Goal: Task Accomplishment & Management: Complete application form

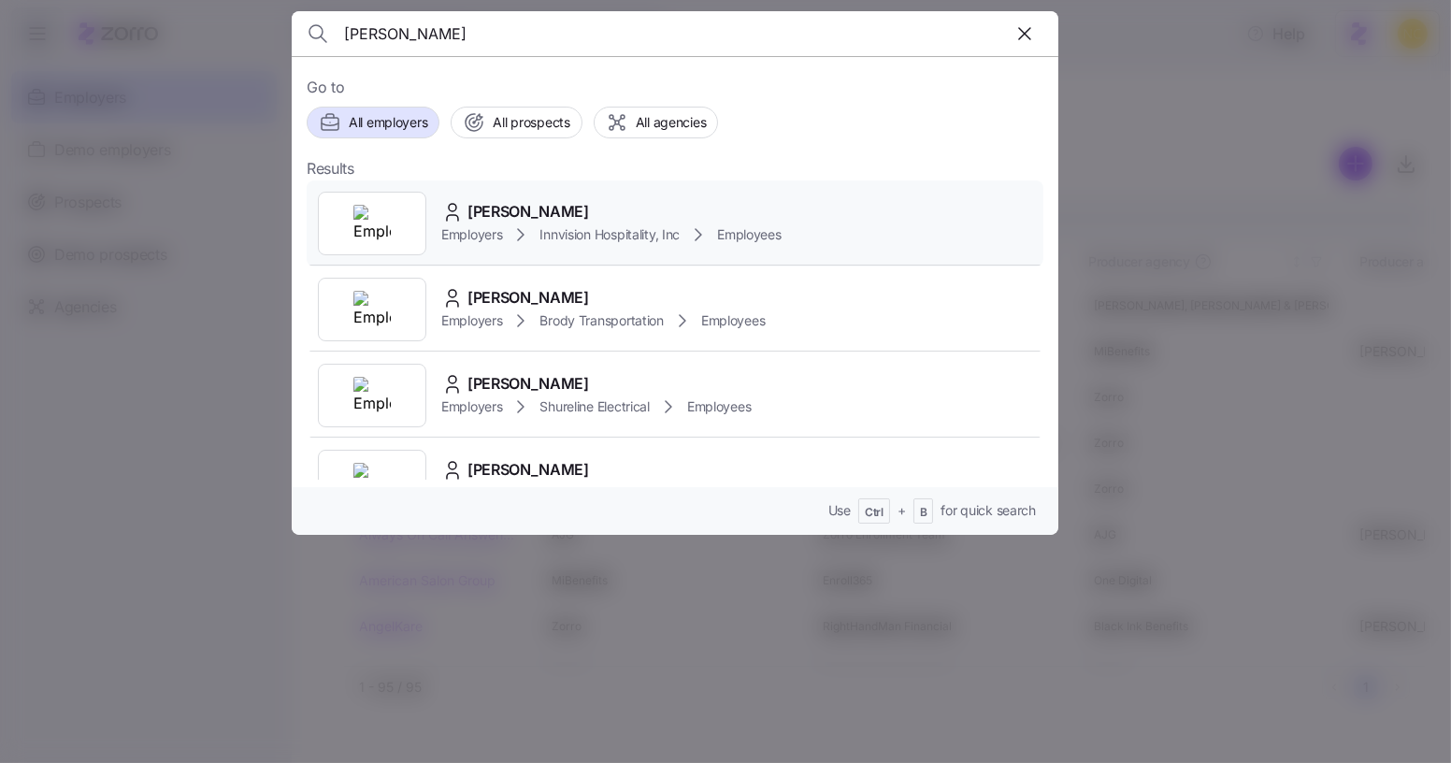
type input "[PERSON_NAME]"
click at [584, 205] on span "[PERSON_NAME]" at bounding box center [529, 211] width 122 height 23
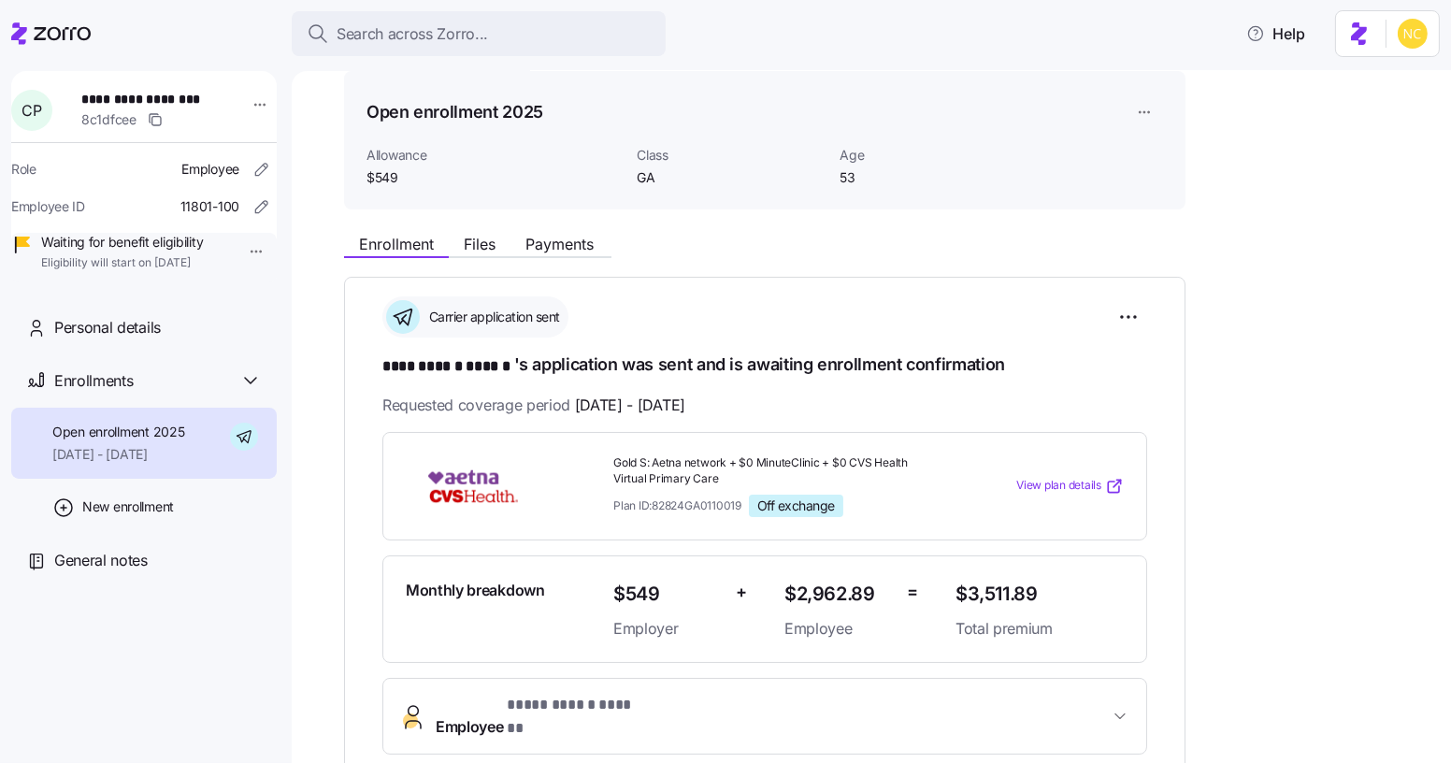
scroll to position [84, 0]
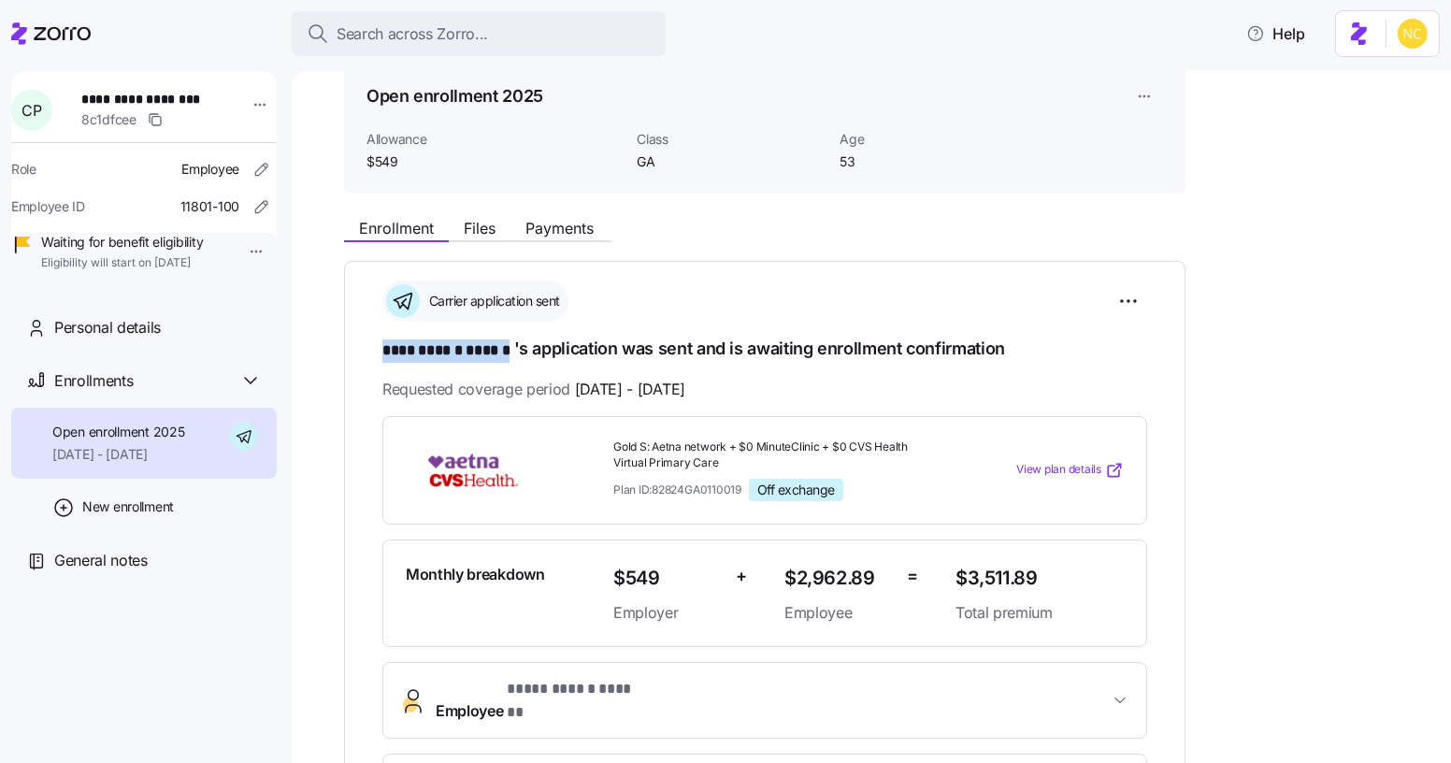
drag, startPoint x: 386, startPoint y: 347, endPoint x: 514, endPoint y: 347, distance: 128.1
click at [515, 347] on h1 "**********" at bounding box center [765, 350] width 765 height 26
click at [512, 349] on h1 "**********" at bounding box center [765, 350] width 765 height 26
click at [498, 348] on span "**********" at bounding box center [449, 350] width 132 height 23
click at [562, 231] on span "Payments" at bounding box center [560, 228] width 68 height 15
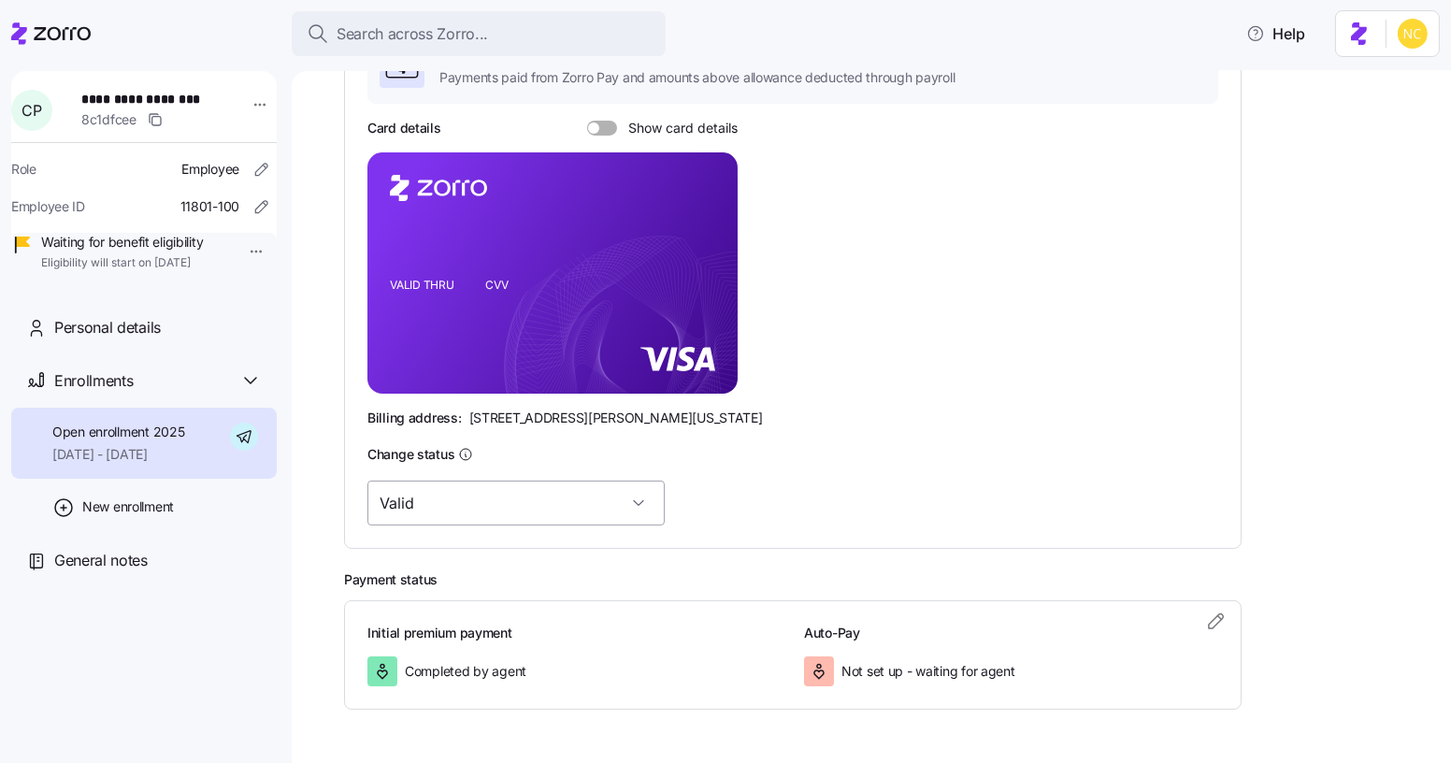
scroll to position [426, 0]
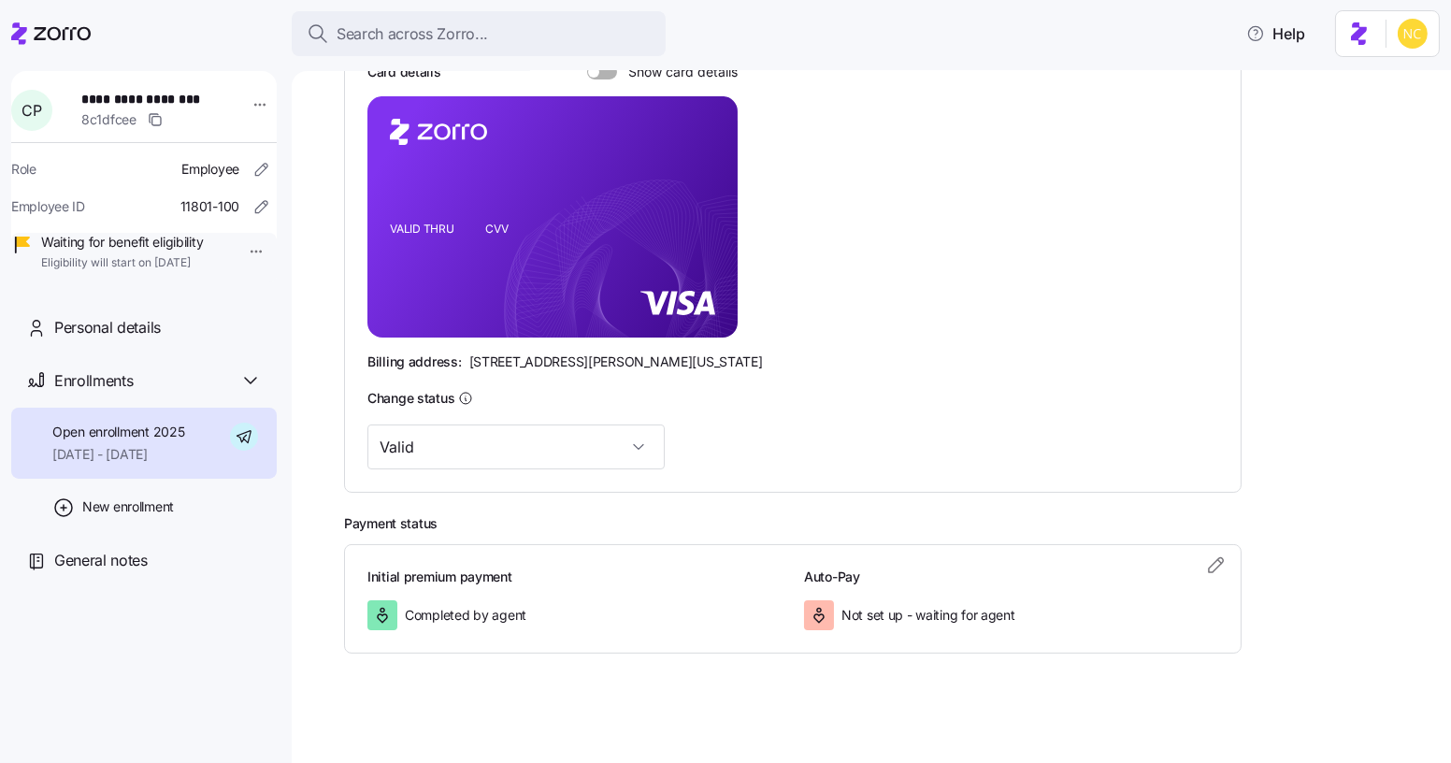
click at [593, 306] on icon "VALID THRU CVV" at bounding box center [553, 216] width 370 height 241
click at [589, 307] on icon "VALID THRU CVV" at bounding box center [553, 216] width 370 height 241
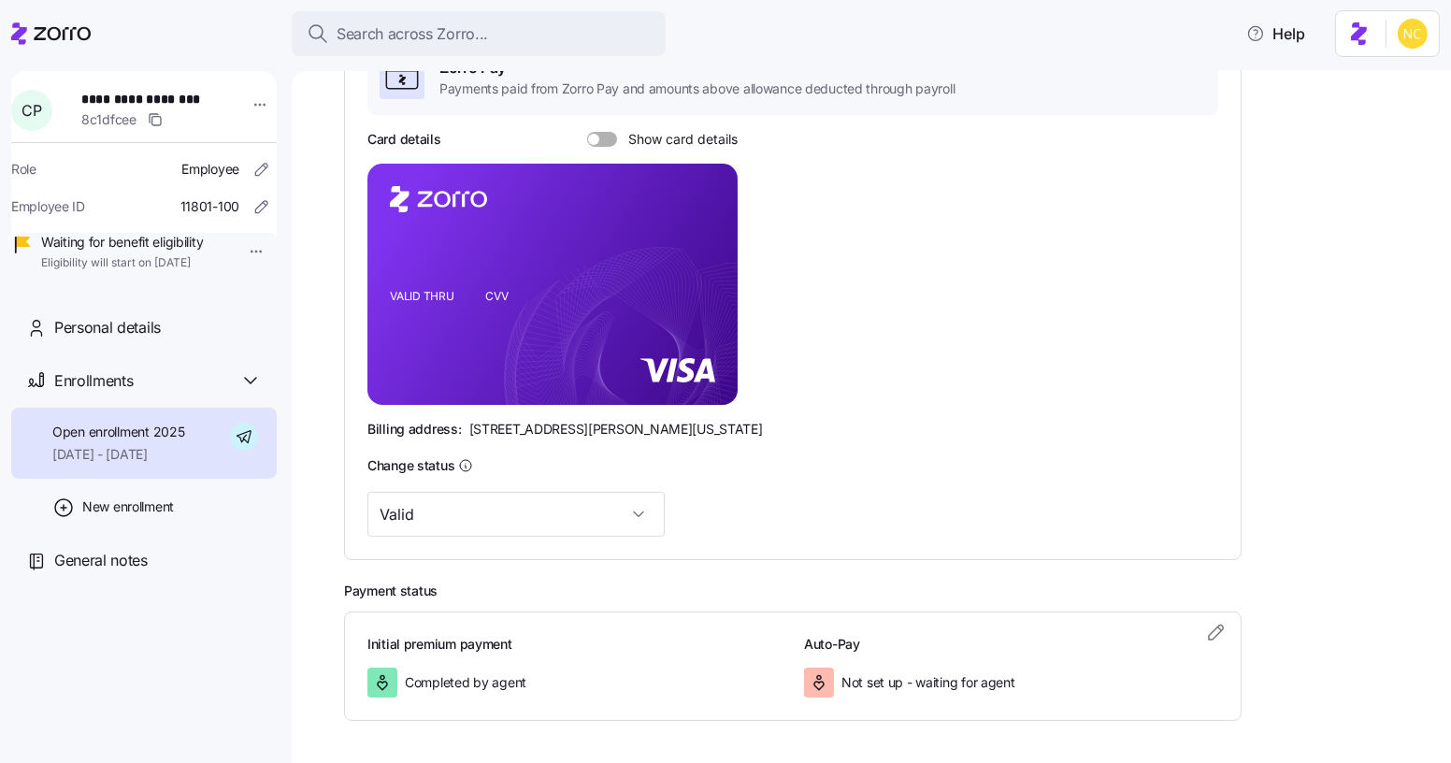
scroll to position [341, 0]
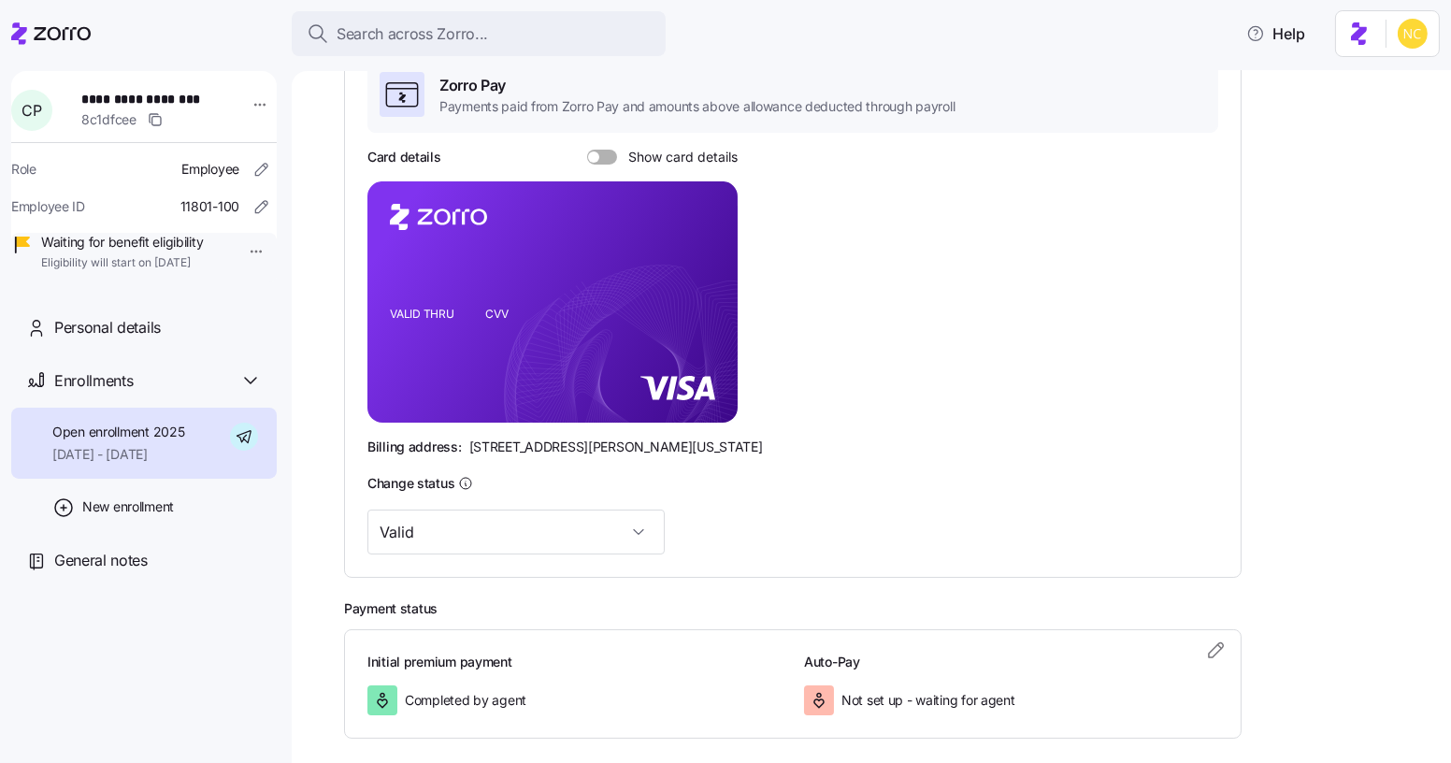
click at [600, 159] on span at bounding box center [608, 157] width 19 height 15
click at [587, 150] on input "Show card details" at bounding box center [587, 150] width 0 height 0
click at [701, 260] on icon "copy-to-clipboard" at bounding box center [703, 268] width 17 height 17
click at [523, 337] on icon "VALID THRU CVV" at bounding box center [553, 301] width 370 height 241
click at [521, 336] on rect at bounding box center [553, 301] width 370 height 241
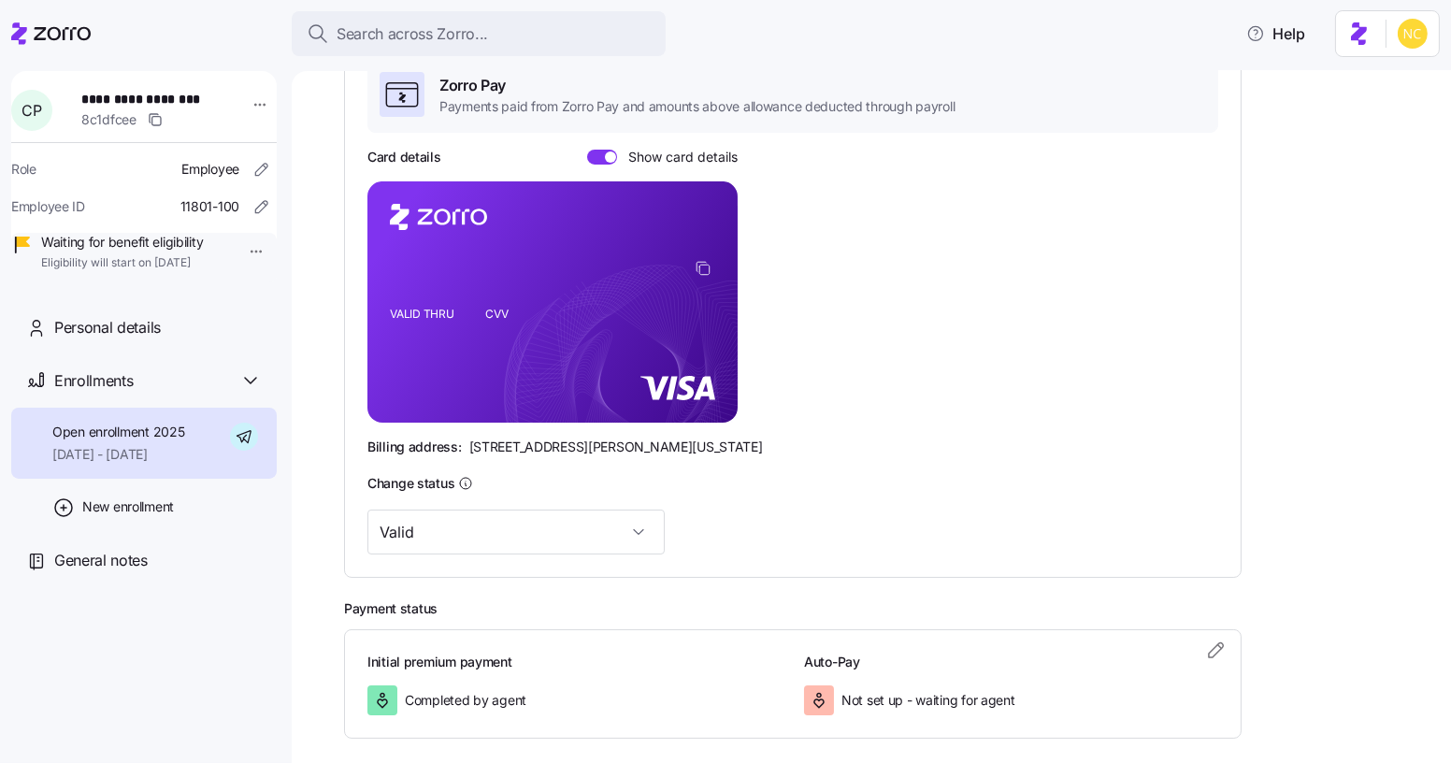
click at [514, 333] on icon "VALID THRU CVV" at bounding box center [553, 301] width 370 height 241
drag, startPoint x: 473, startPoint y: 443, endPoint x: 564, endPoint y: 438, distance: 90.9
click at [564, 438] on div "Billing address: [STREET_ADDRESS][PERSON_NAME][US_STATE]" at bounding box center [793, 447] width 851 height 19
copy span "[STREET_ADDRESS][PERSON_NAME]"
drag, startPoint x: 573, startPoint y: 445, endPoint x: 628, endPoint y: 443, distance: 54.3
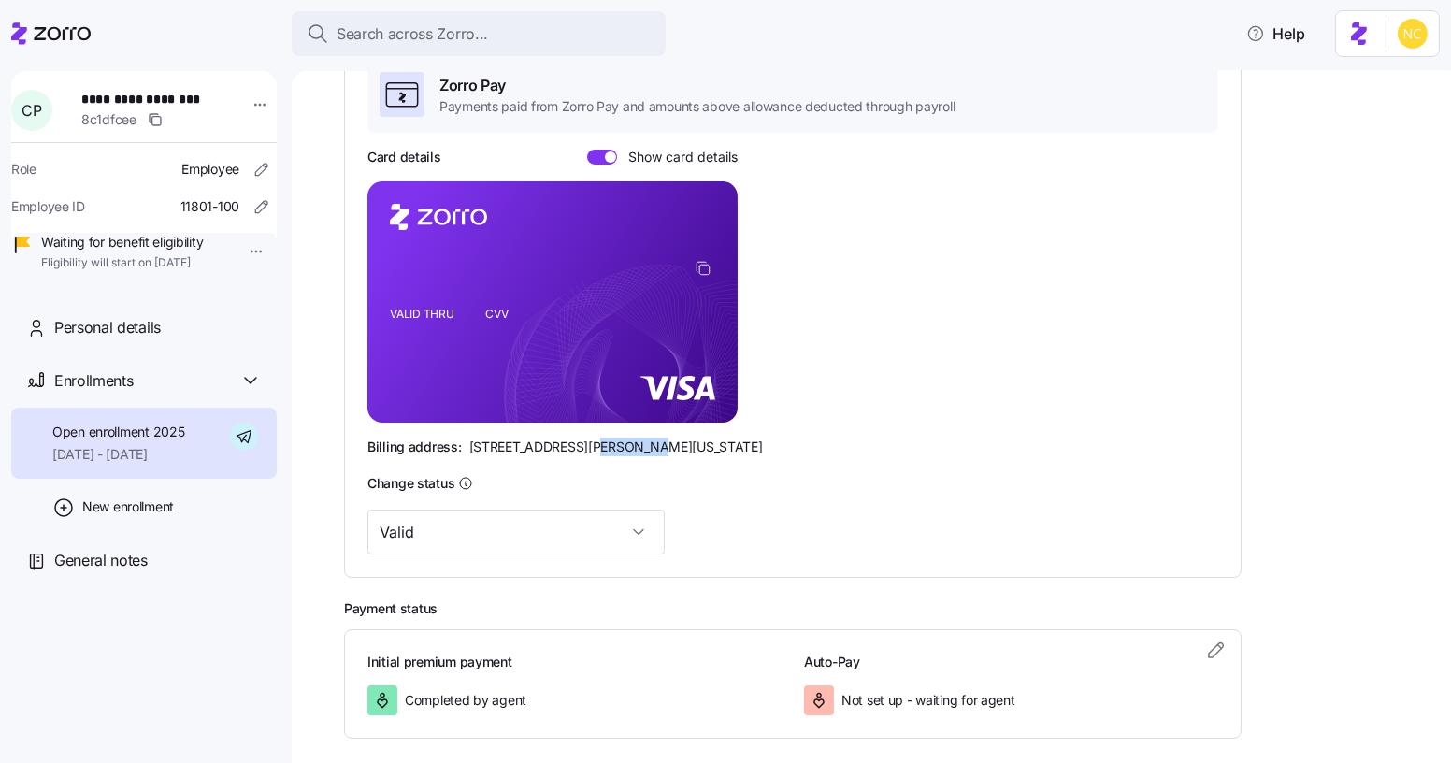
click at [628, 443] on span "[STREET_ADDRESS][PERSON_NAME][US_STATE]" at bounding box center [616, 447] width 294 height 19
copy span "Westlake"
drag, startPoint x: 664, startPoint y: 444, endPoint x: 735, endPoint y: 443, distance: 71.1
click at [734, 443] on div "Billing address: [STREET_ADDRESS][PERSON_NAME][US_STATE]" at bounding box center [793, 447] width 851 height 19
copy span "44145"
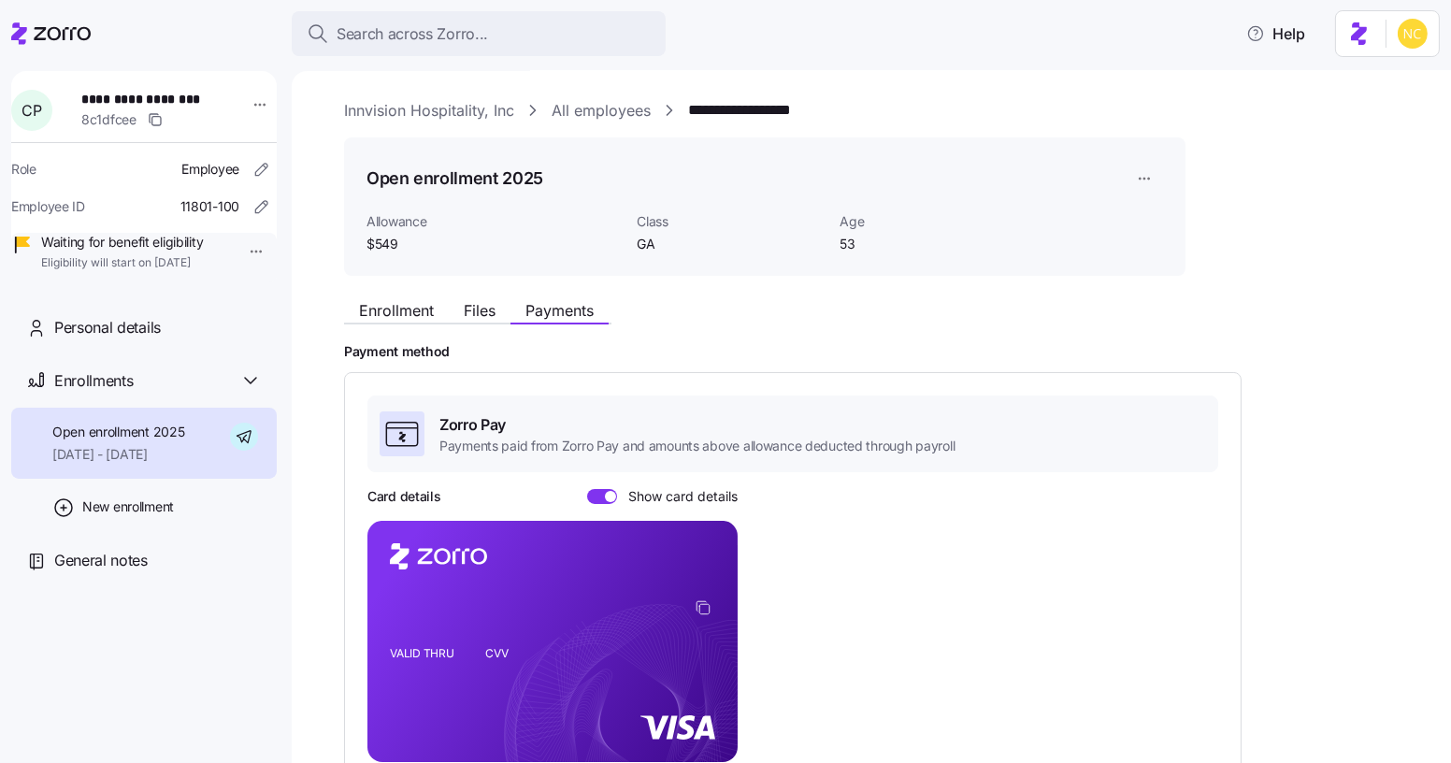
scroll to position [1, 0]
click at [424, 307] on span "Enrollment" at bounding box center [396, 311] width 75 height 15
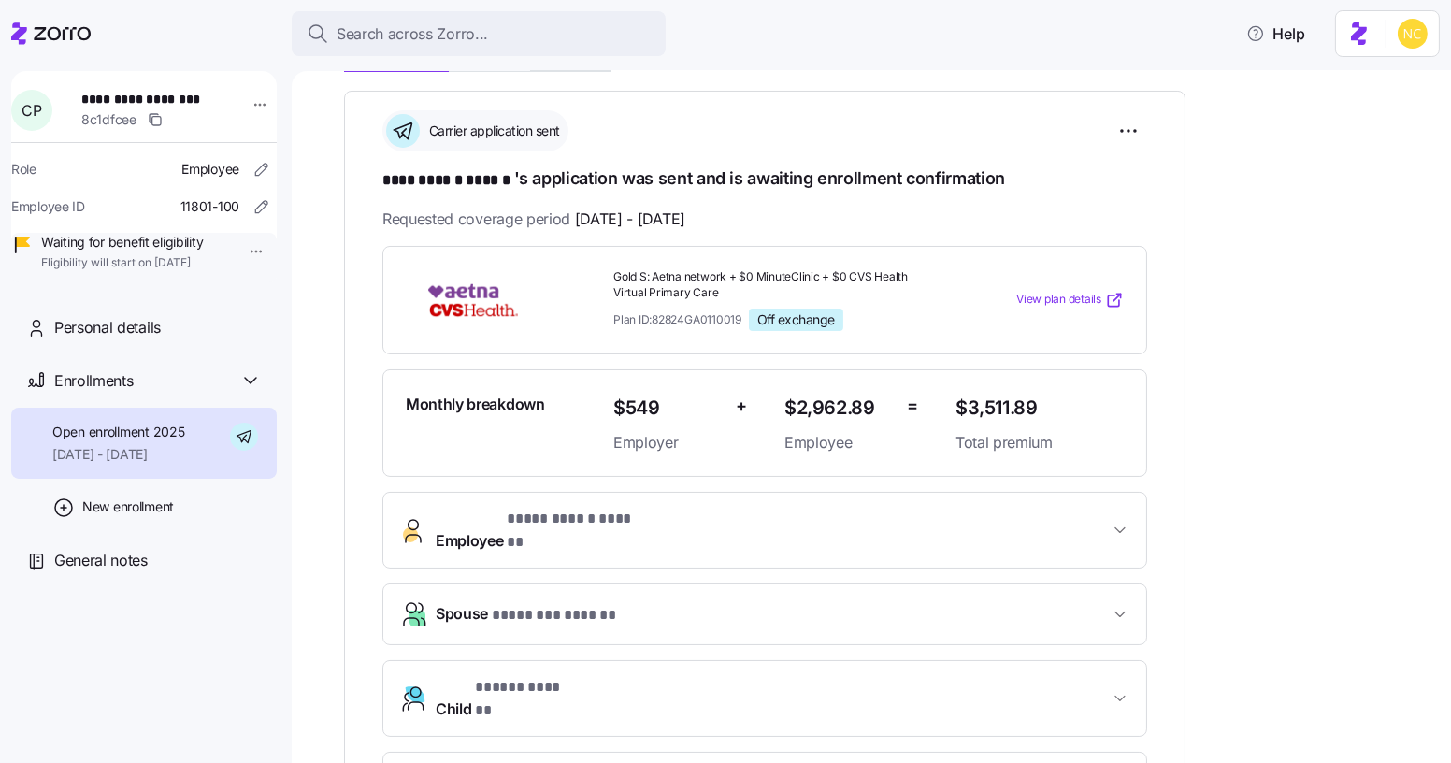
click at [605, 520] on span "**********" at bounding box center [576, 519] width 138 height 23
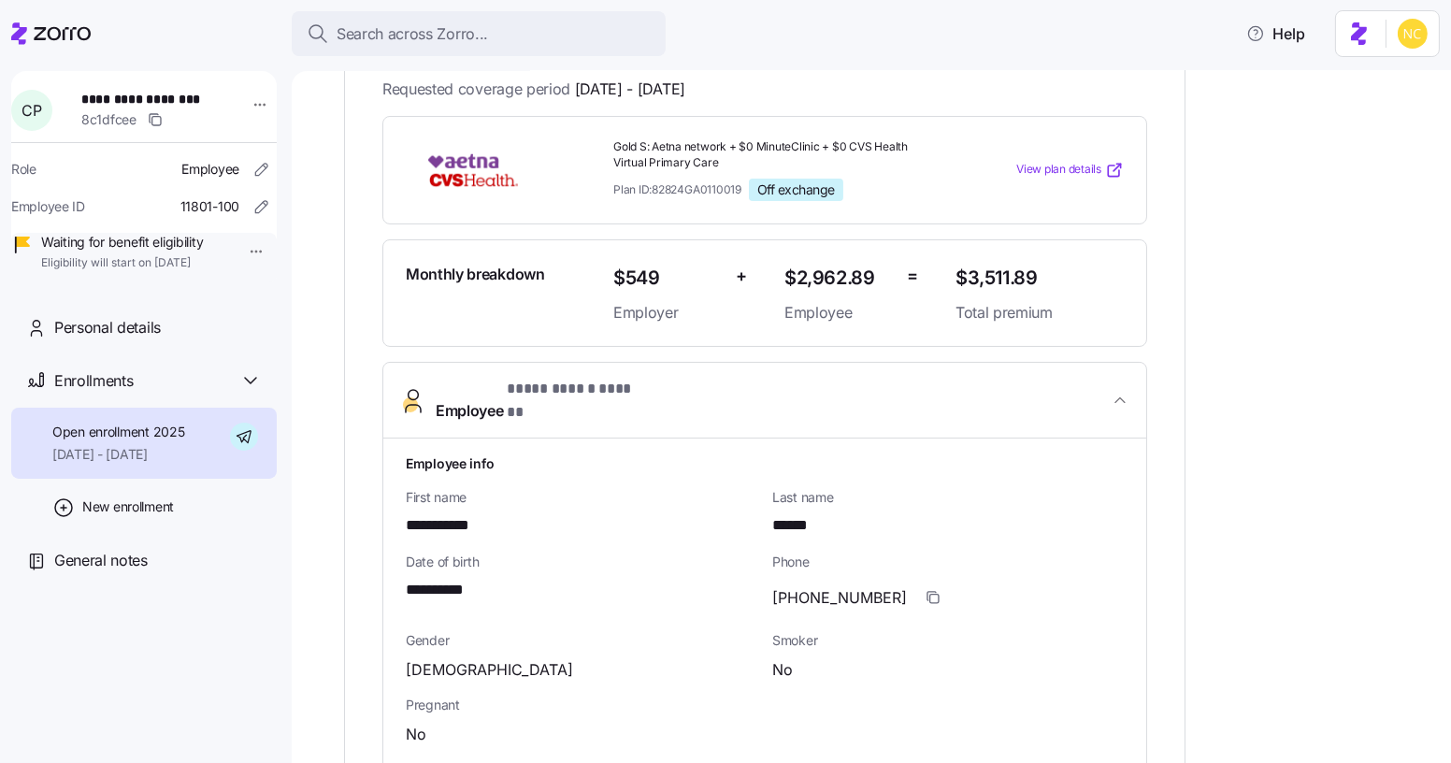
scroll to position [680, 0]
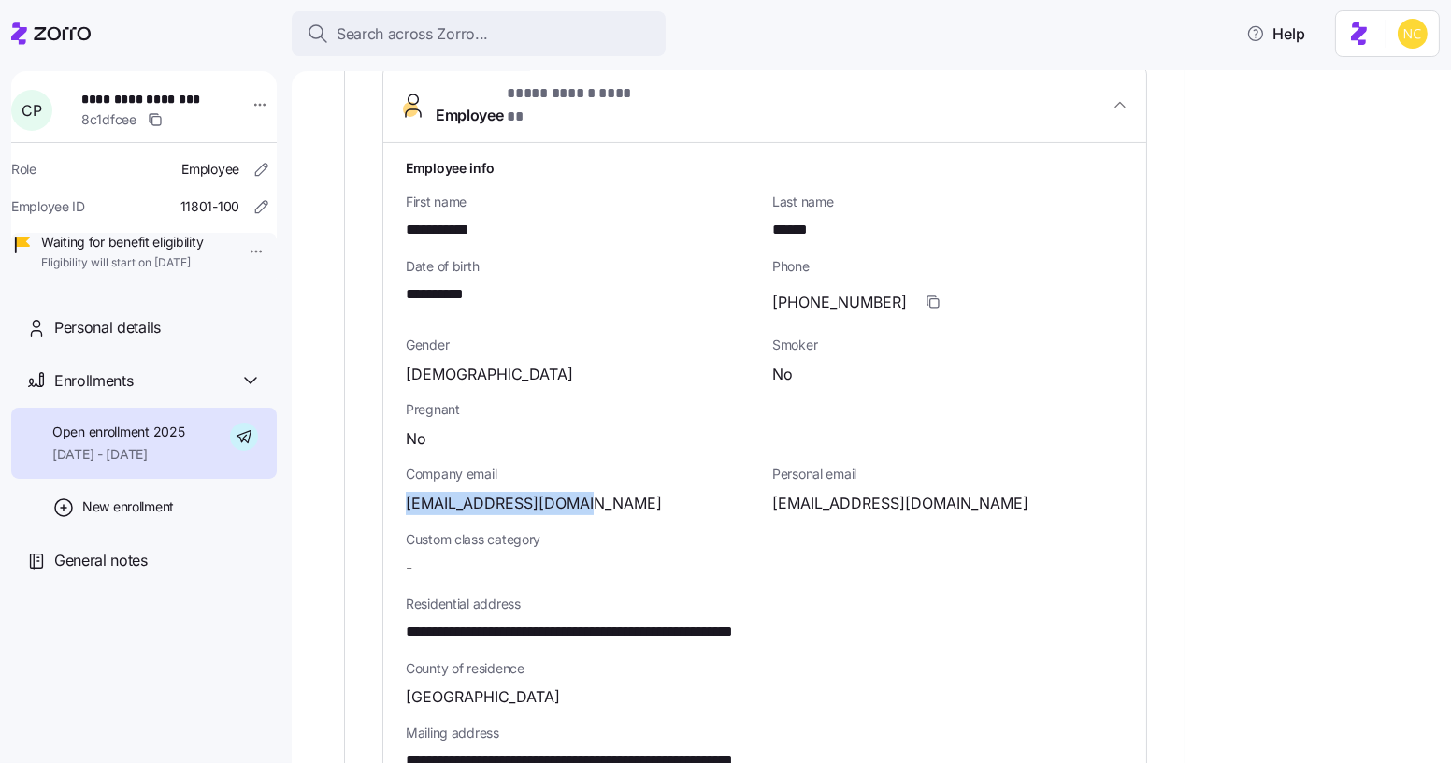
drag, startPoint x: 495, startPoint y: 488, endPoint x: 588, endPoint y: 494, distance: 93.7
click at [588, 494] on div "**********" at bounding box center [764, 619] width 763 height 952
copy span "[EMAIL_ADDRESS][DOMAIN_NAME]"
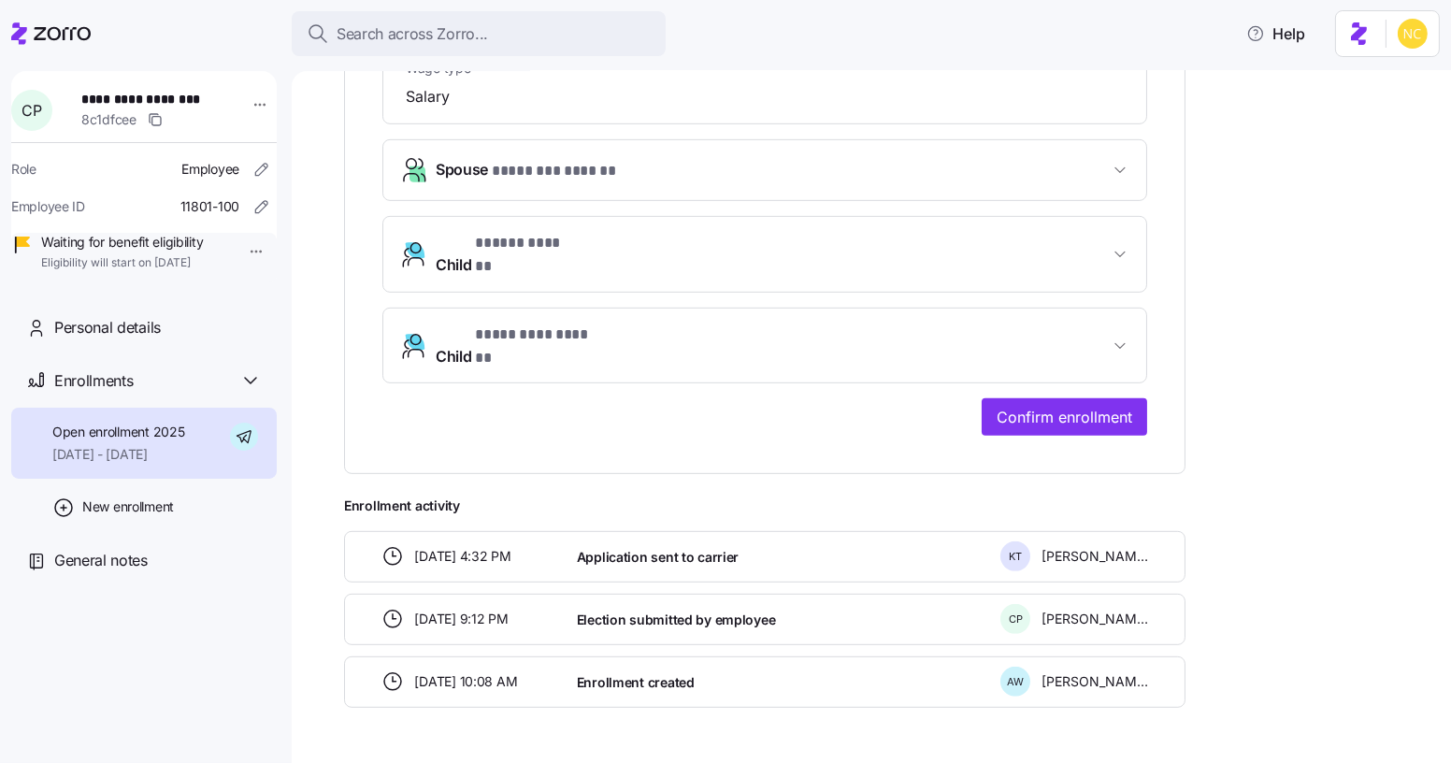
scroll to position [1653, 0]
click at [1051, 405] on span "Confirm enrollment" at bounding box center [1065, 416] width 136 height 22
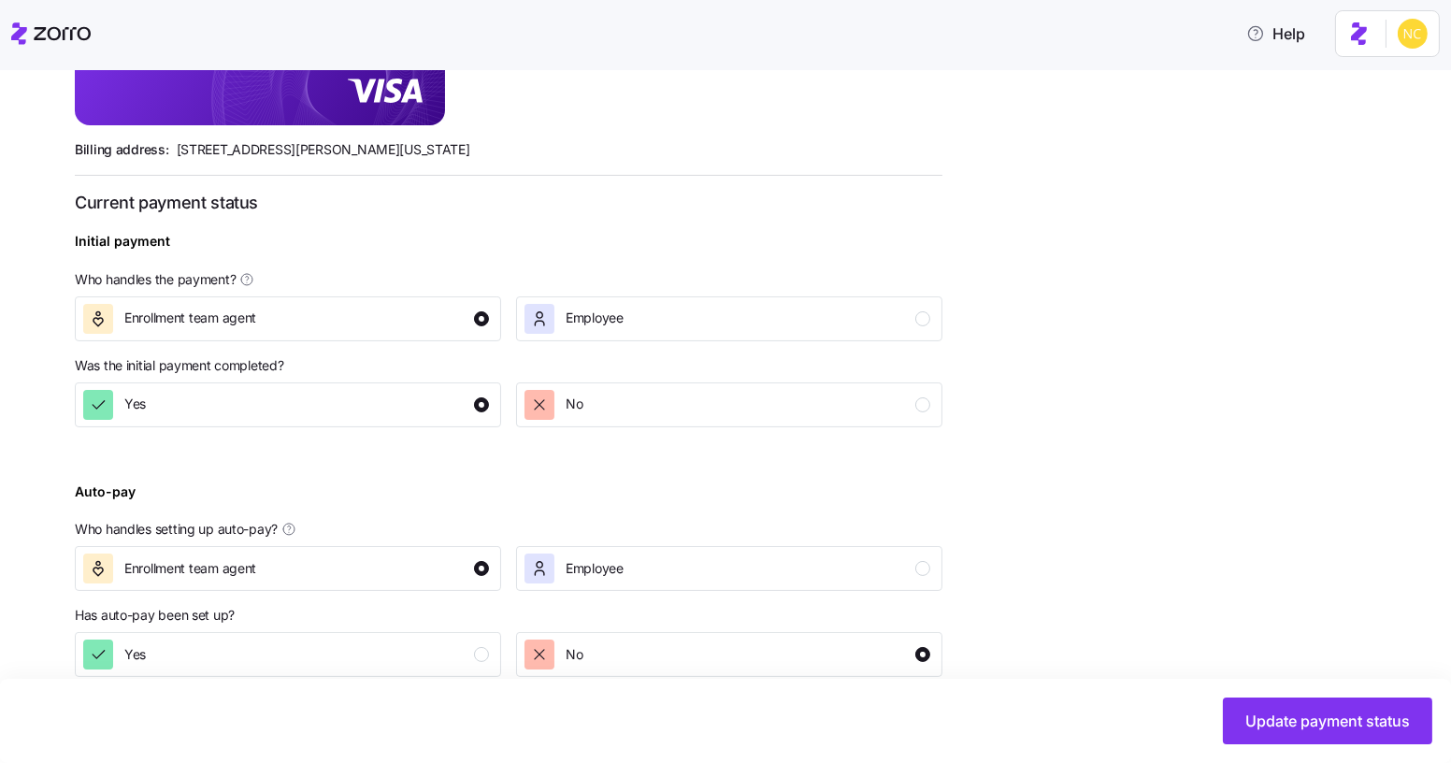
scroll to position [623, 0]
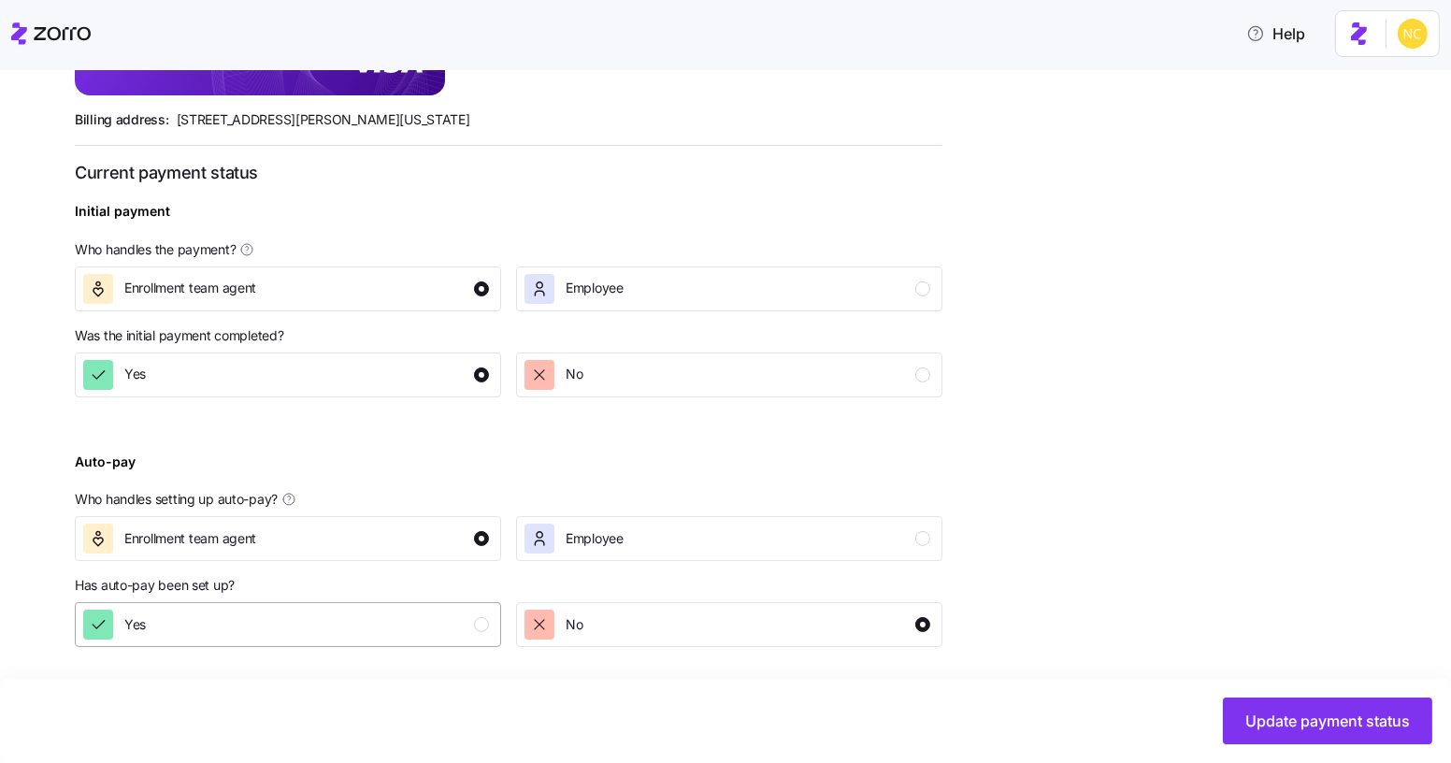
click at [436, 626] on div "Yes" at bounding box center [286, 625] width 406 height 30
click at [1282, 710] on button "Update payment status" at bounding box center [1327, 721] width 209 height 47
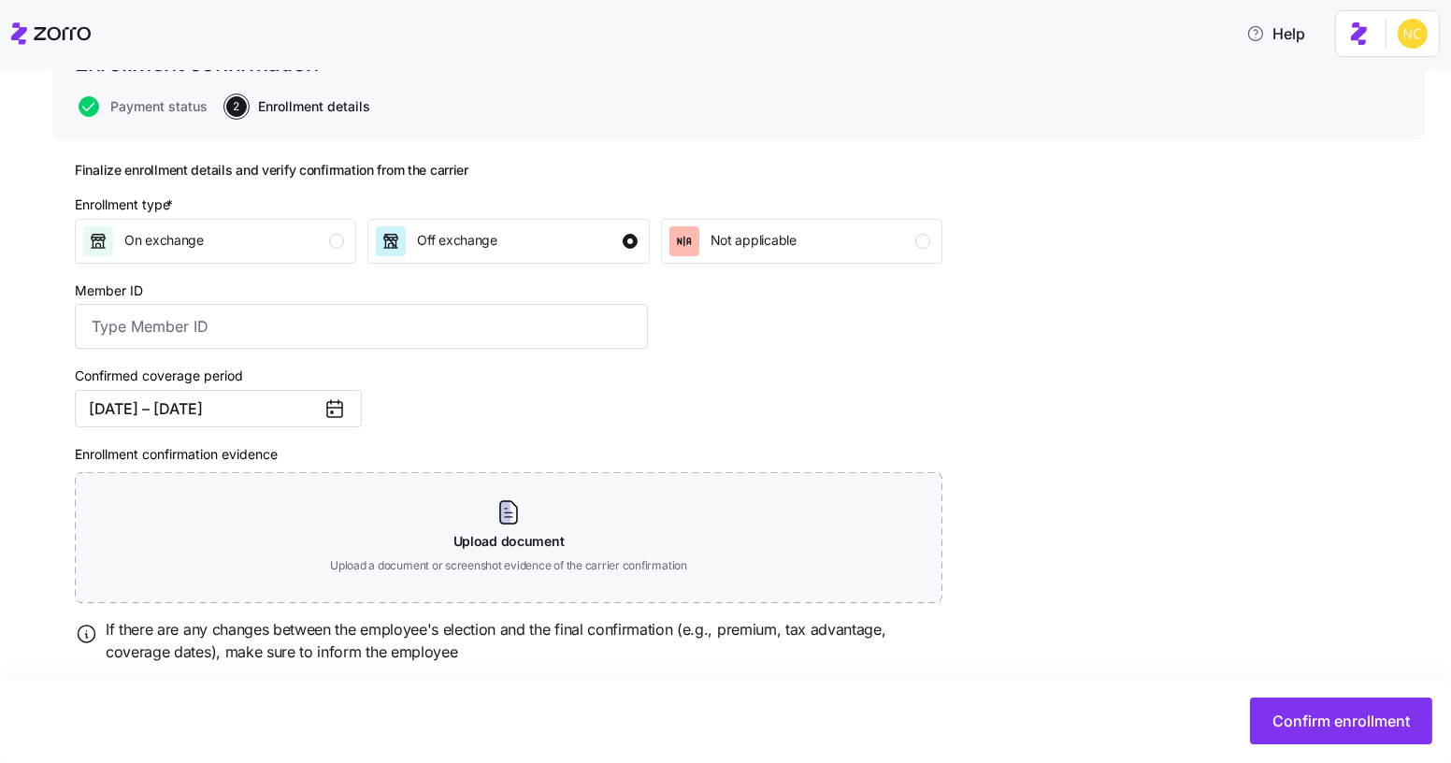
scroll to position [169, 0]
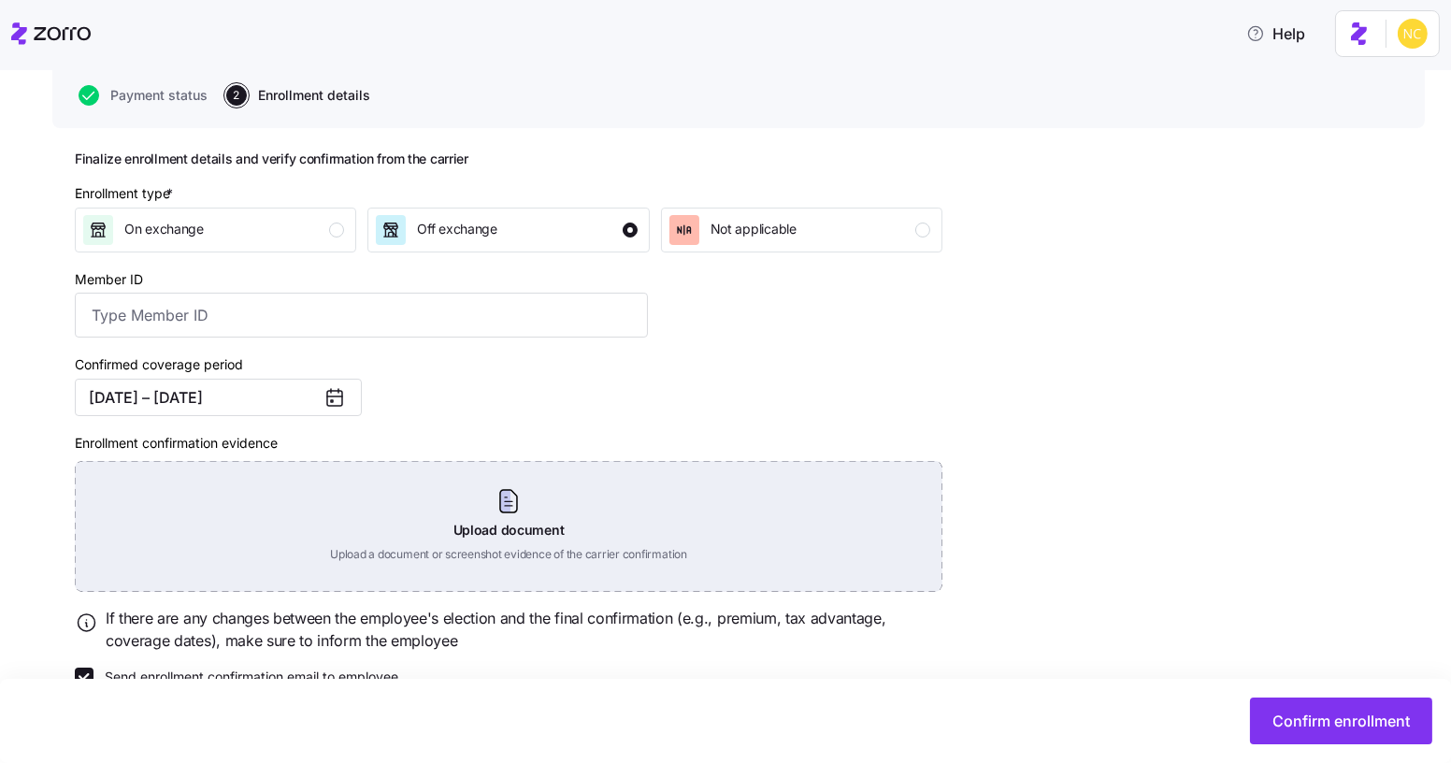
click at [503, 510] on div "Upload document Upload a document or screenshot evidence of the carrier confirm…" at bounding box center [509, 526] width 868 height 131
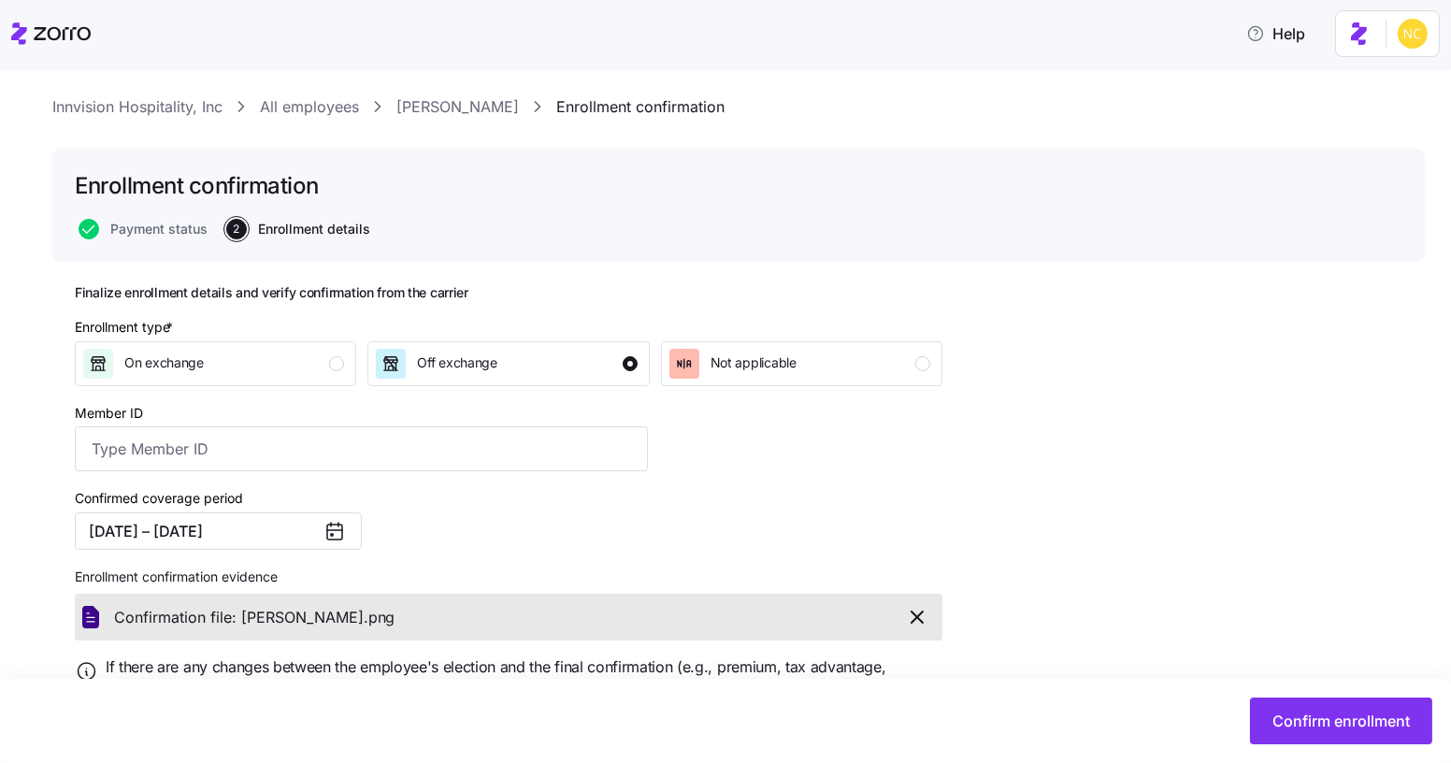
scroll to position [125, 0]
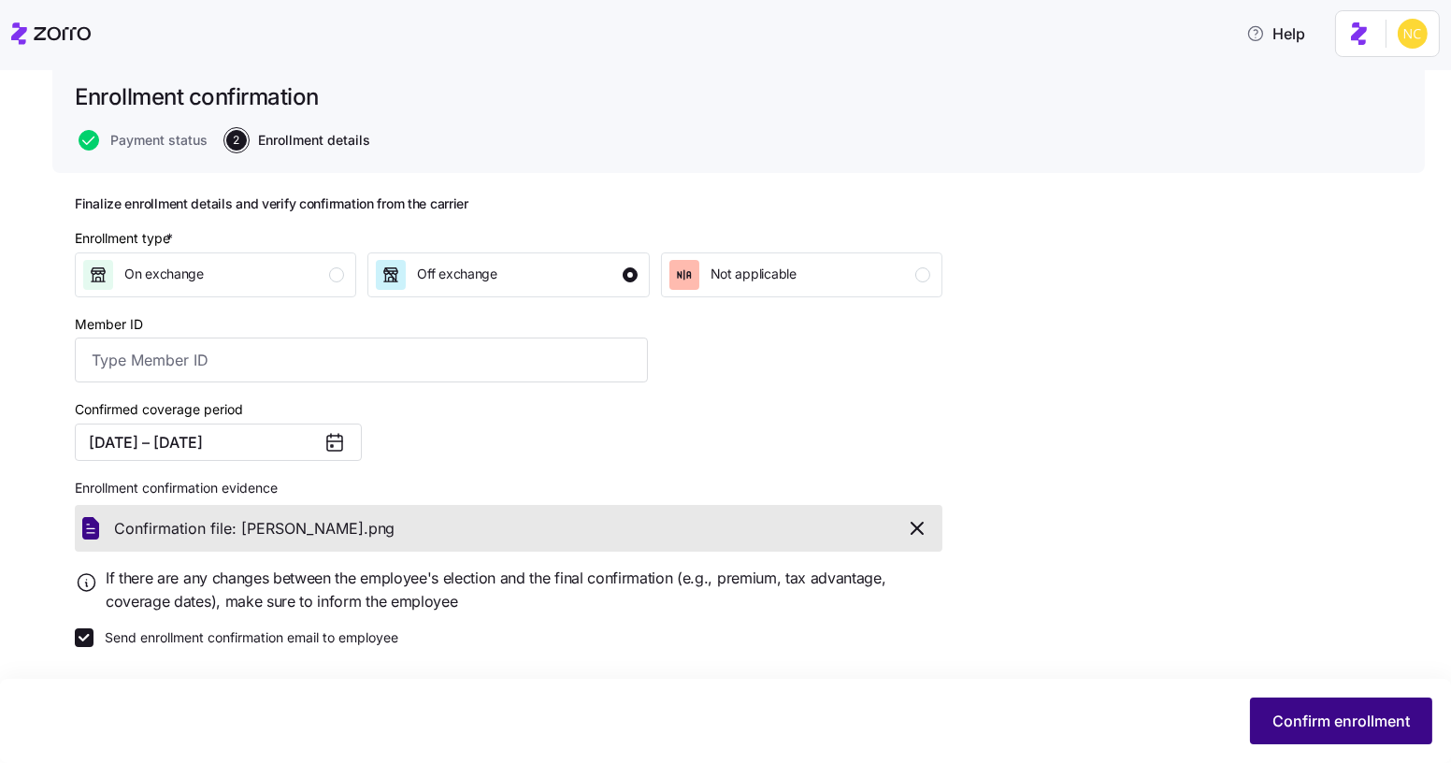
click at [1278, 713] on span "Confirm enrollment" at bounding box center [1341, 721] width 137 height 22
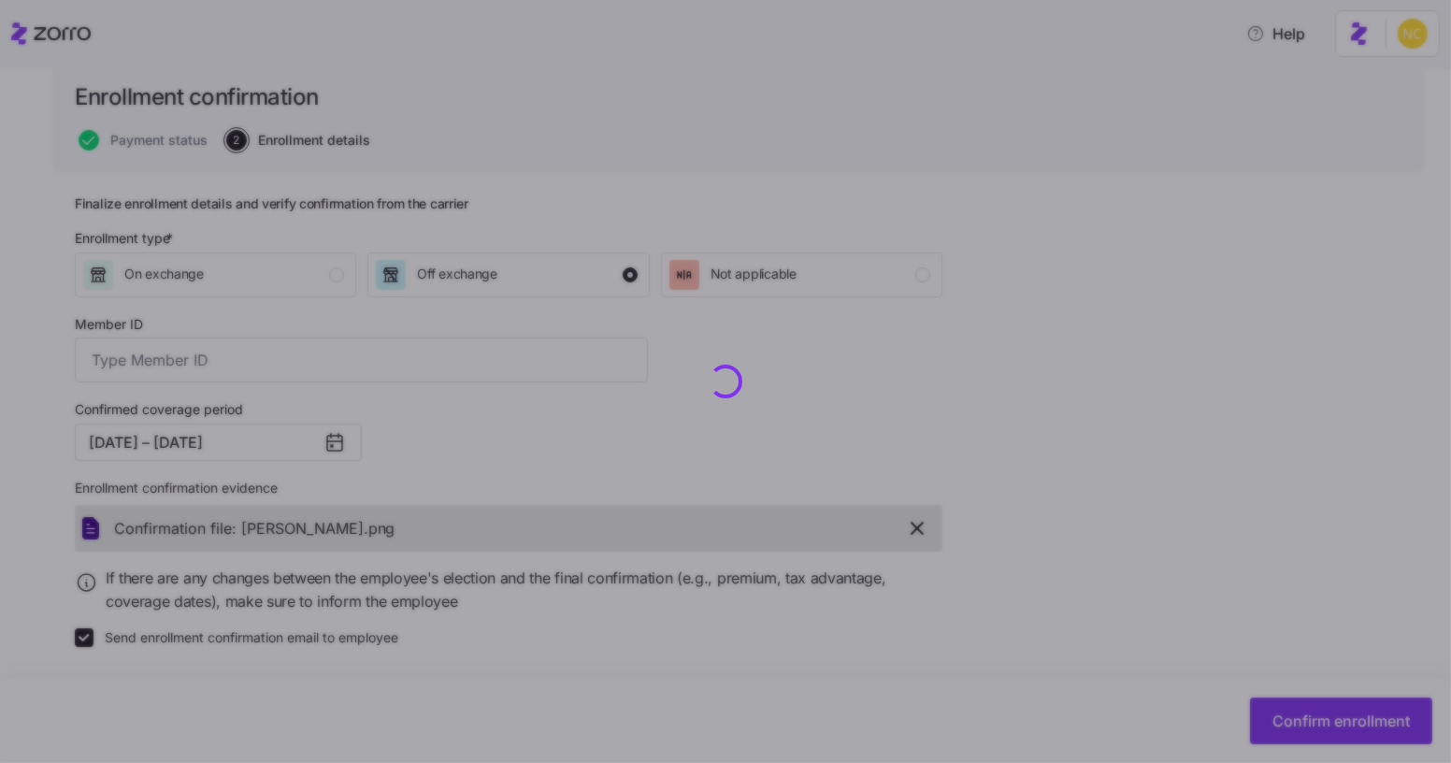
checkbox input "false"
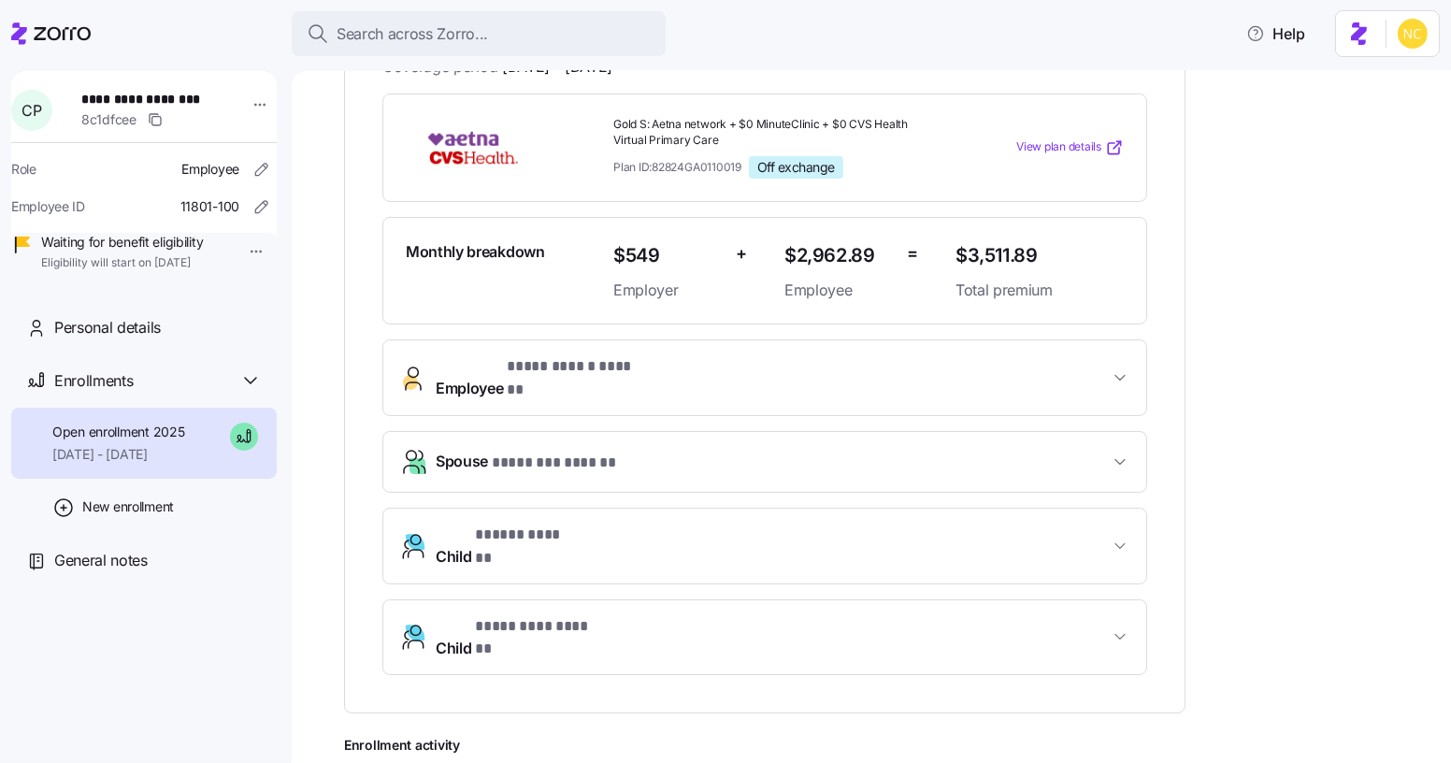
scroll to position [84, 0]
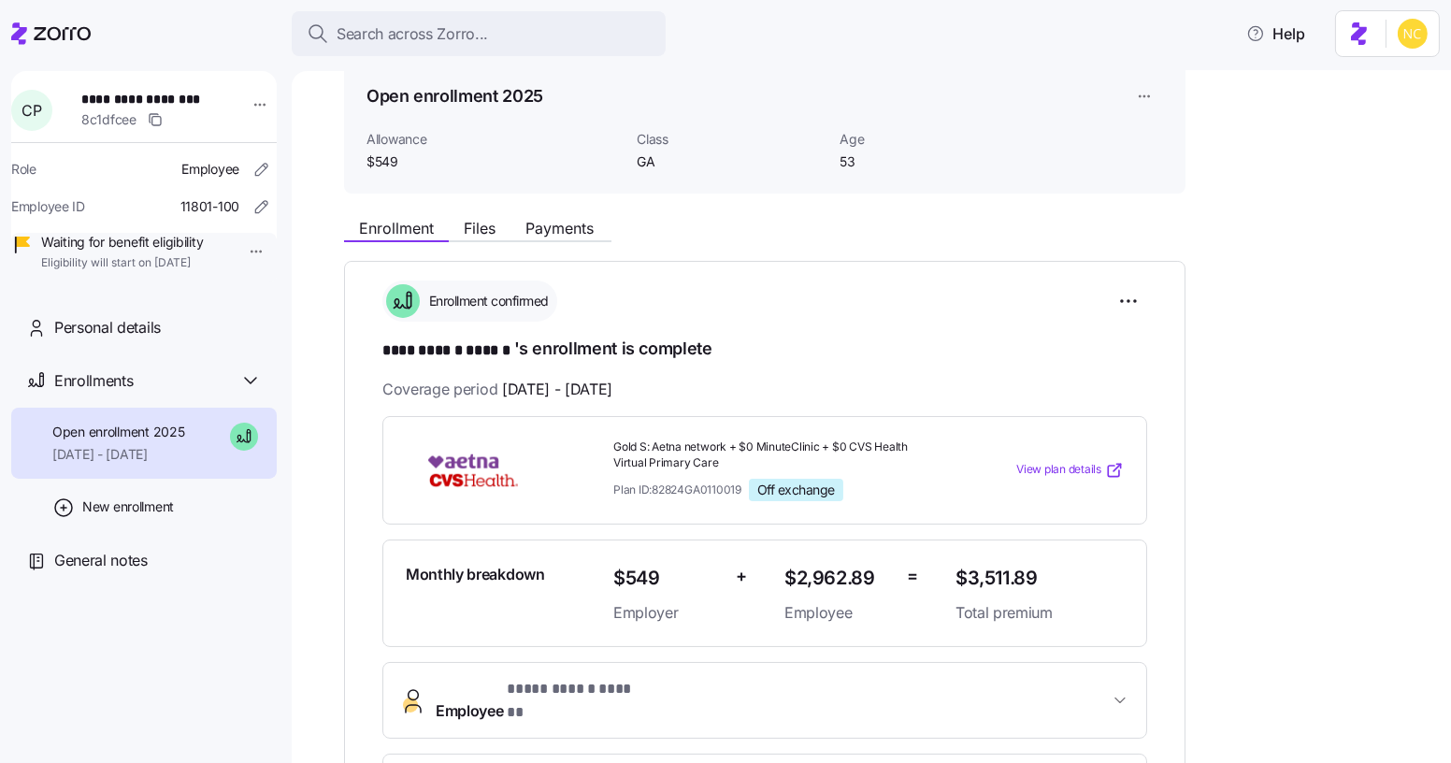
click at [473, 250] on div "**********" at bounding box center [884, 770] width 1081 height 1123
drag, startPoint x: 474, startPoint y: 227, endPoint x: 512, endPoint y: 234, distance: 38.0
click at [474, 227] on span "Files" at bounding box center [480, 228] width 32 height 15
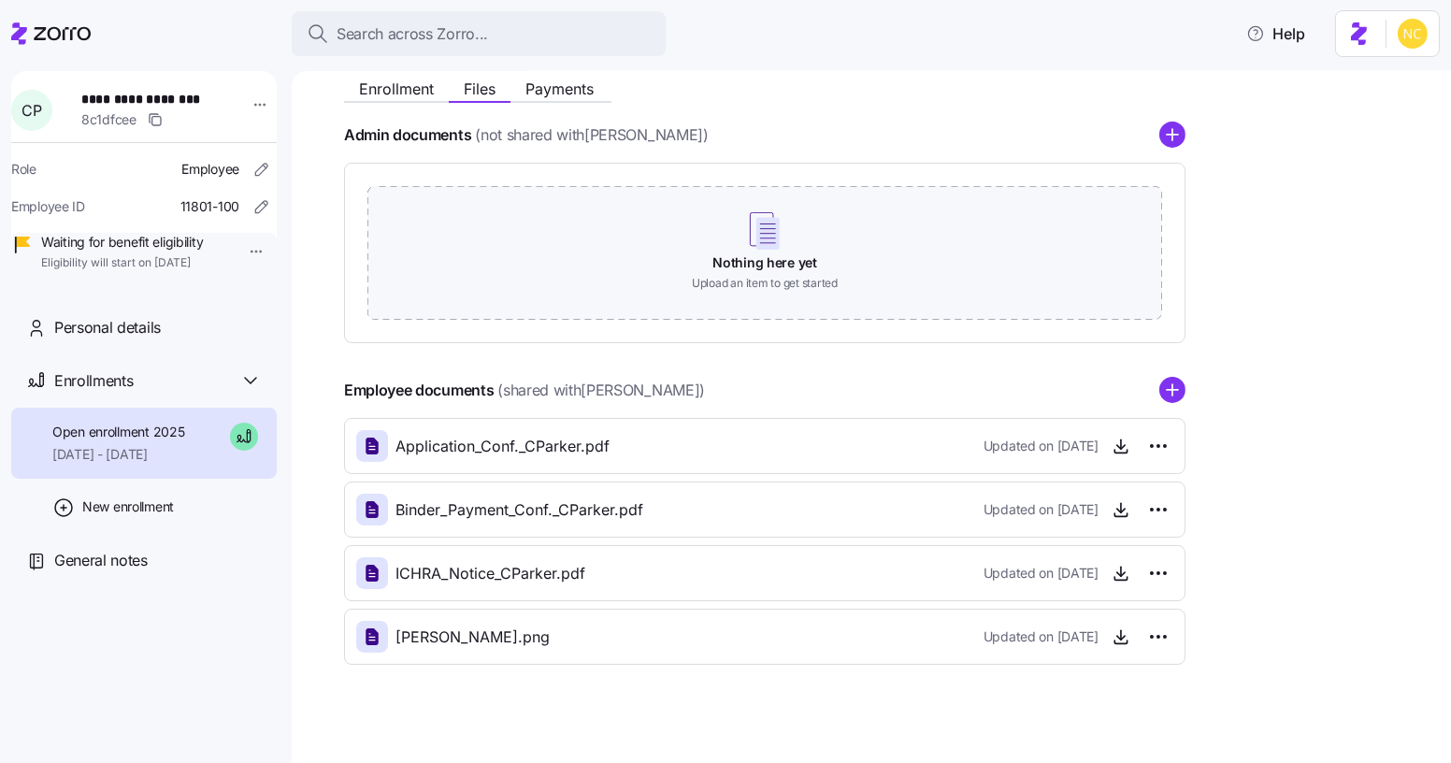
scroll to position [234, 0]
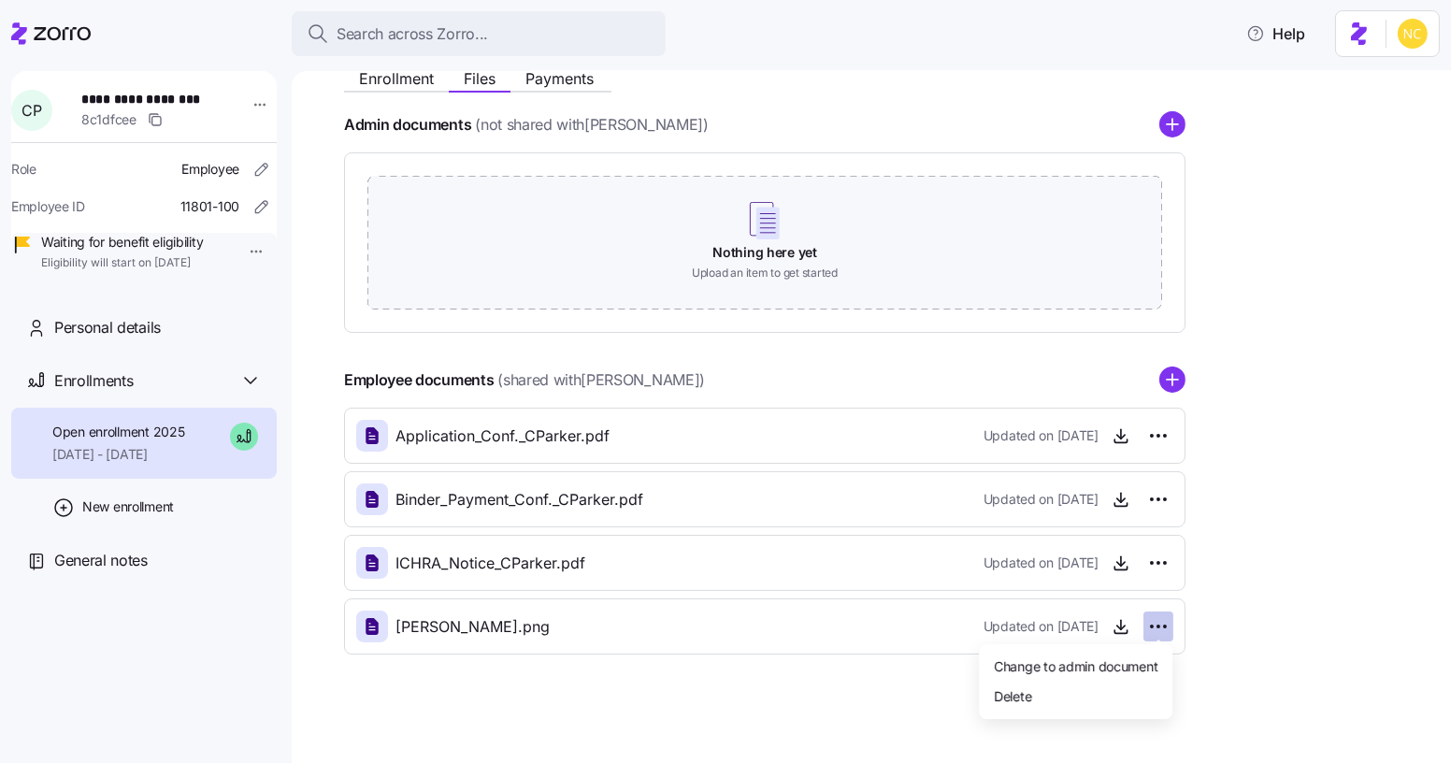
click at [1156, 626] on html "**********" at bounding box center [725, 376] width 1451 height 752
click at [1076, 697] on div "Delete" at bounding box center [1076, 696] width 179 height 30
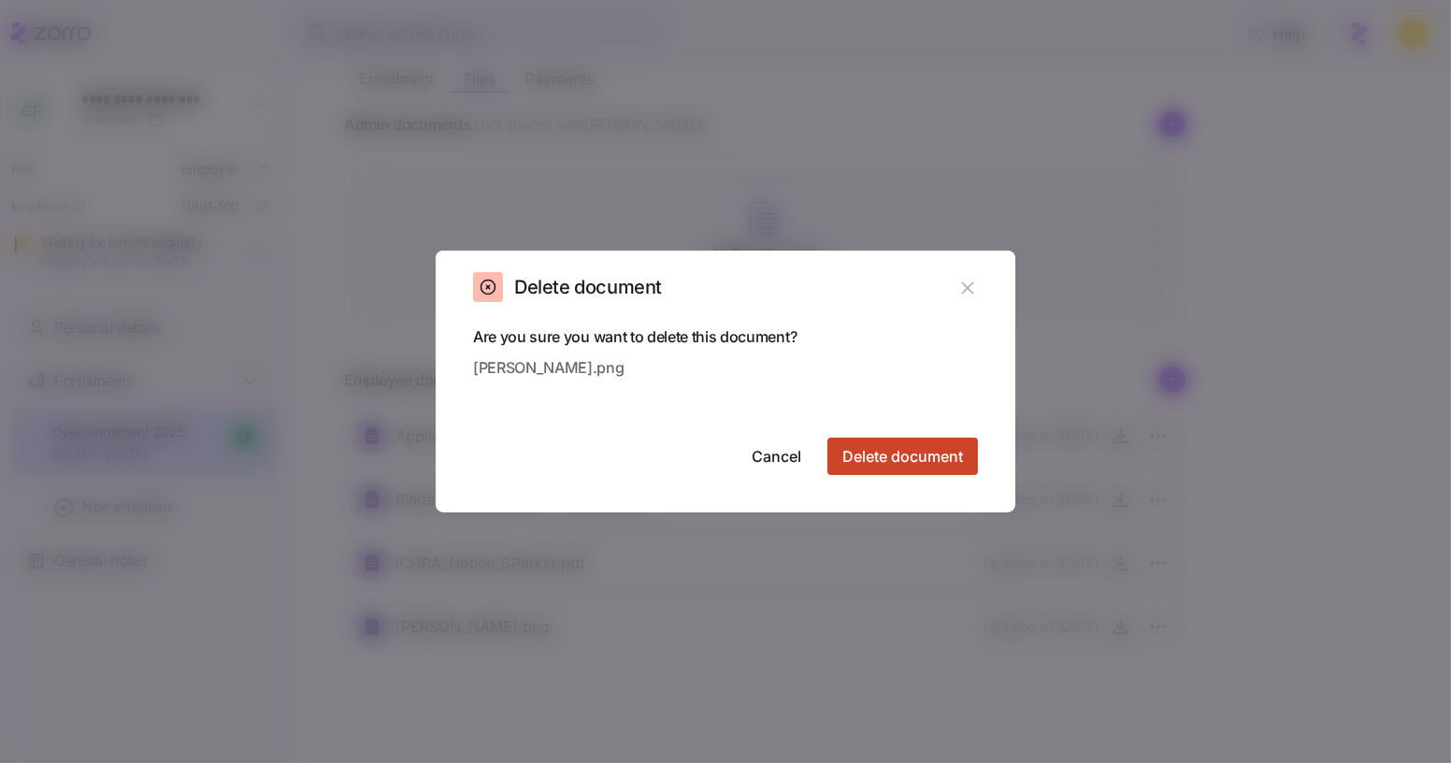
click at [931, 471] on button "Delete document" at bounding box center [903, 456] width 151 height 37
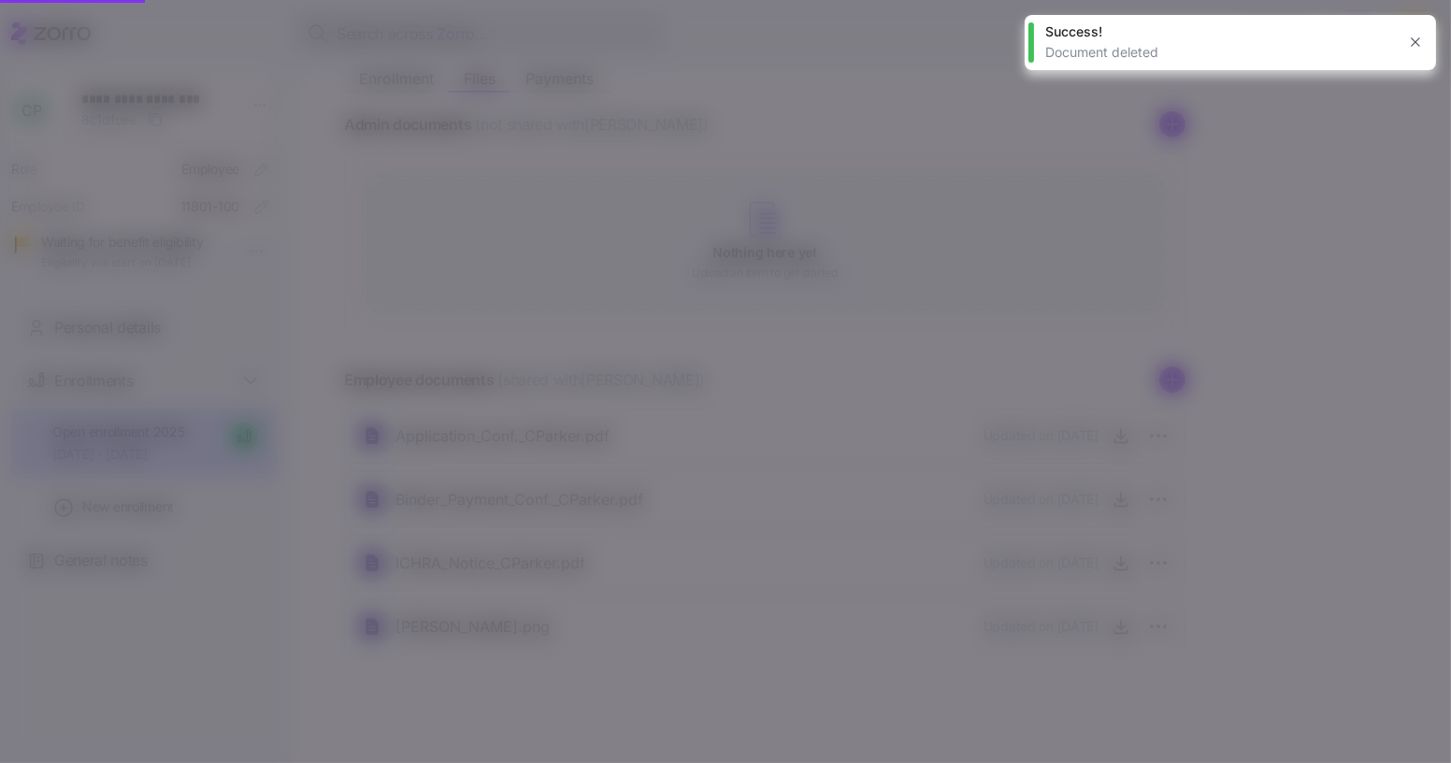
scroll to position [171, 0]
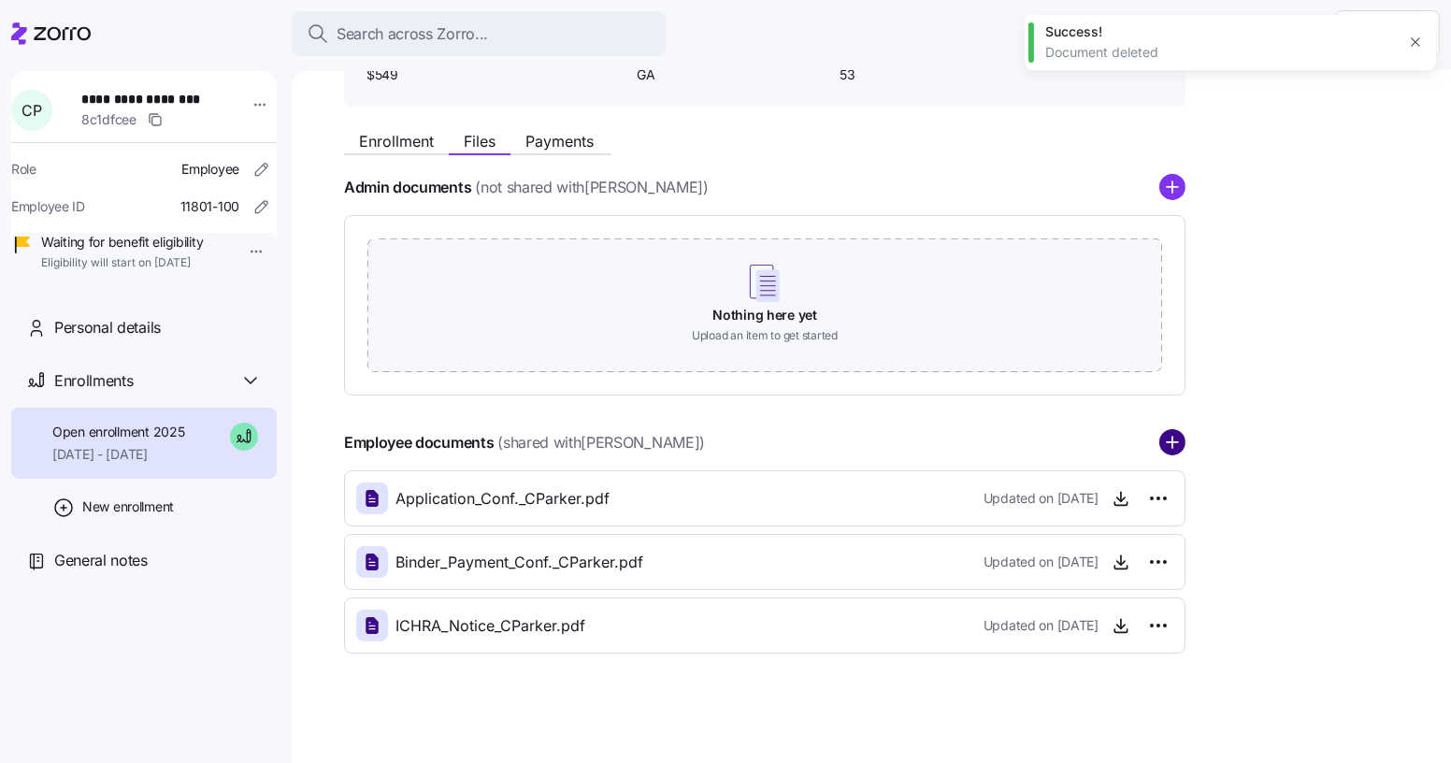
click at [1171, 437] on circle "add icon" at bounding box center [1173, 443] width 24 height 24
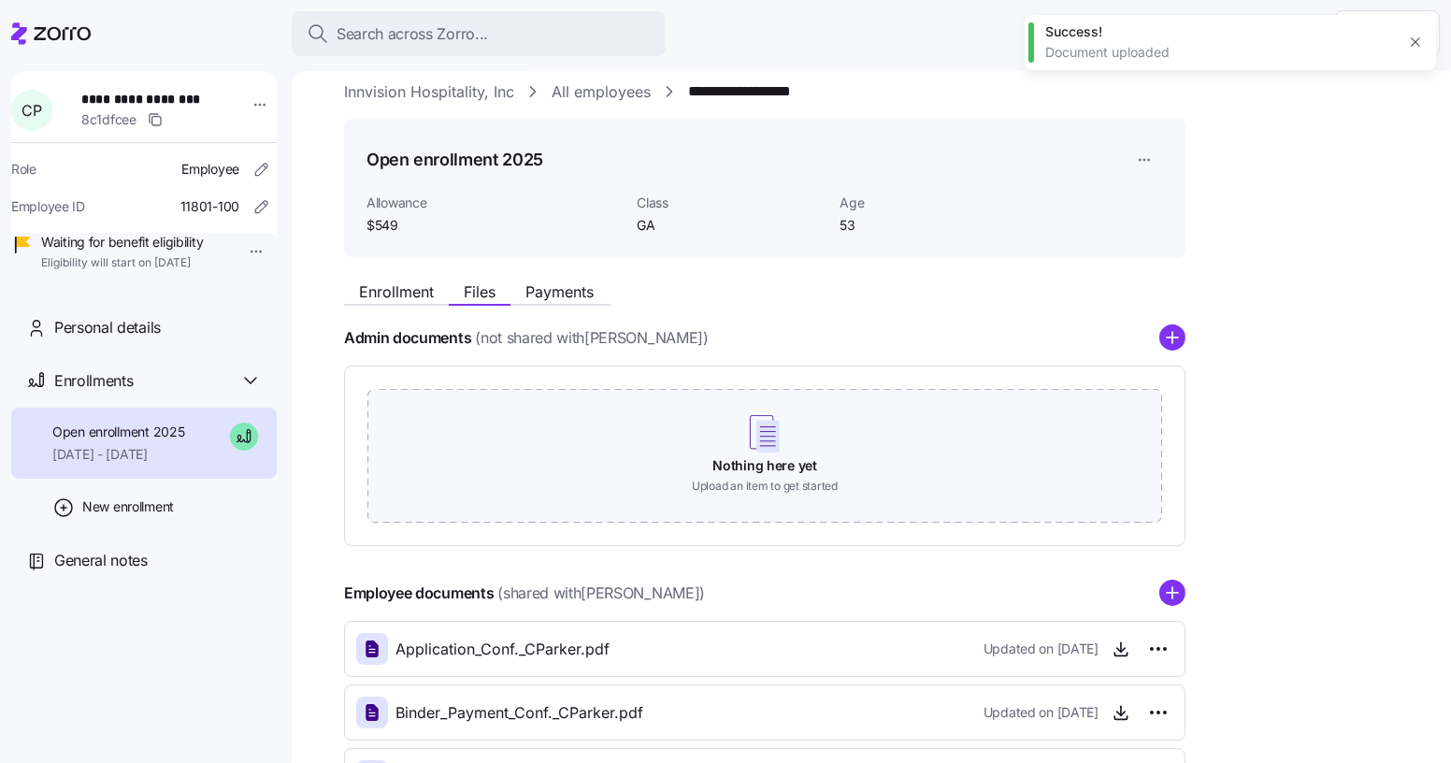
scroll to position [0, 0]
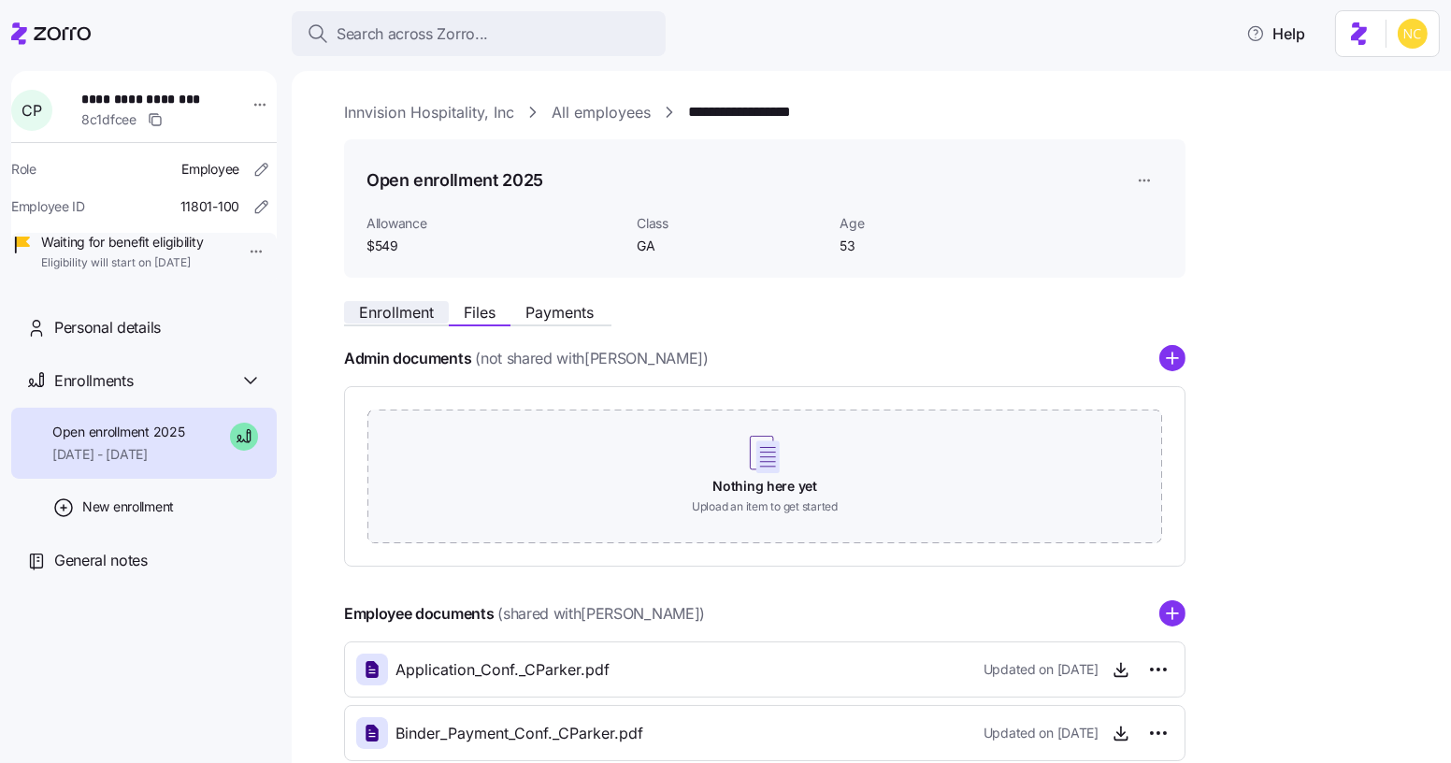
click at [389, 301] on button "Enrollment" at bounding box center [396, 312] width 105 height 22
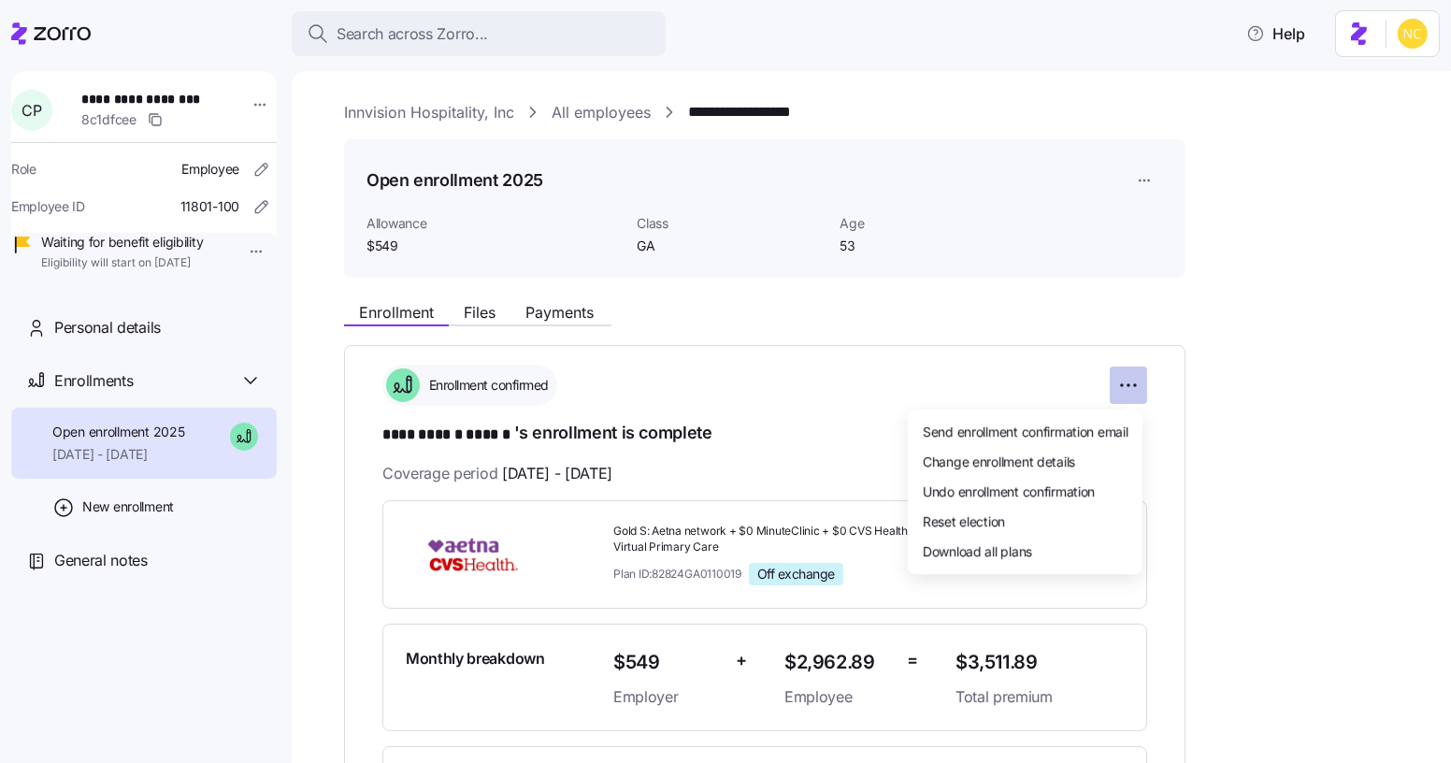
click at [1117, 379] on html "**********" at bounding box center [725, 376] width 1451 height 752
click at [1032, 464] on span "Change enrollment details" at bounding box center [999, 461] width 152 height 19
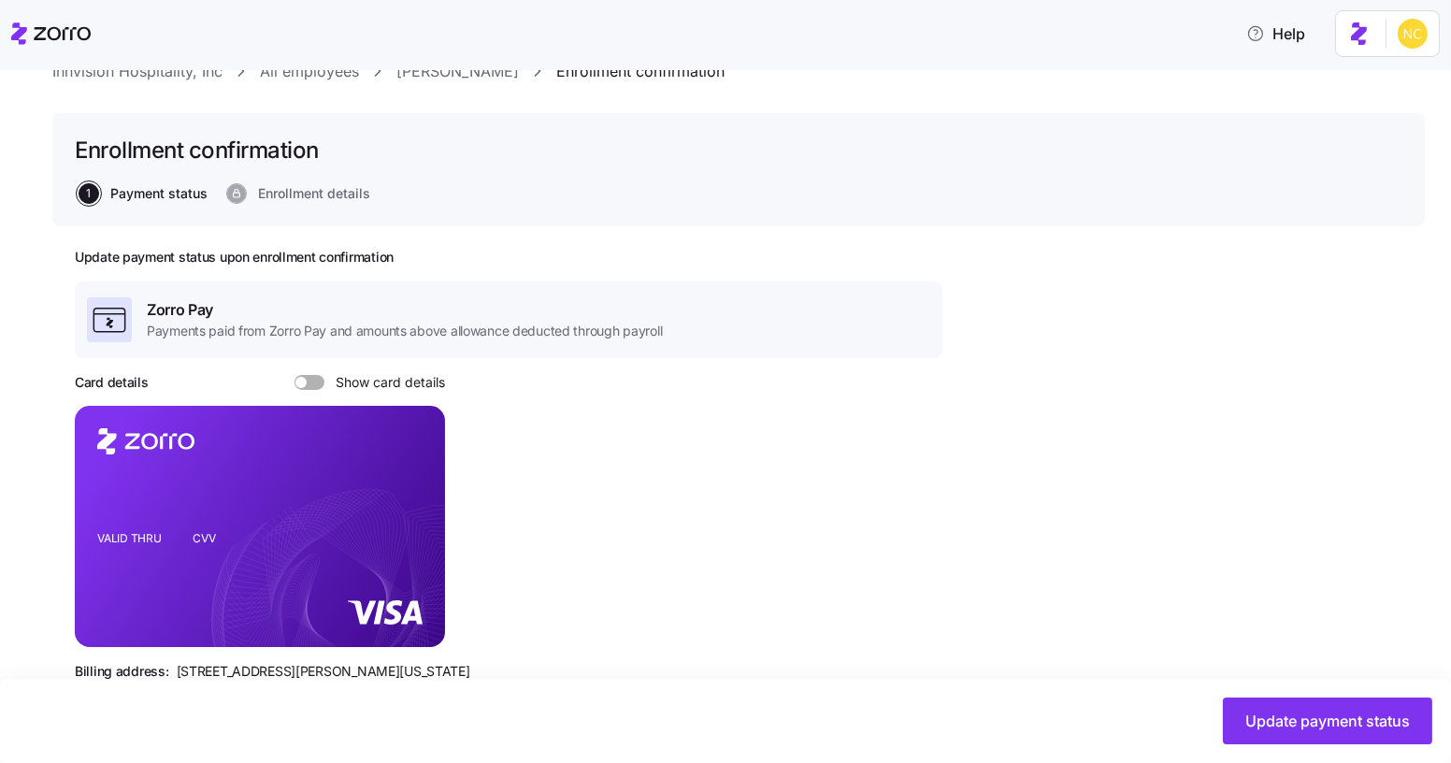
scroll to position [339, 0]
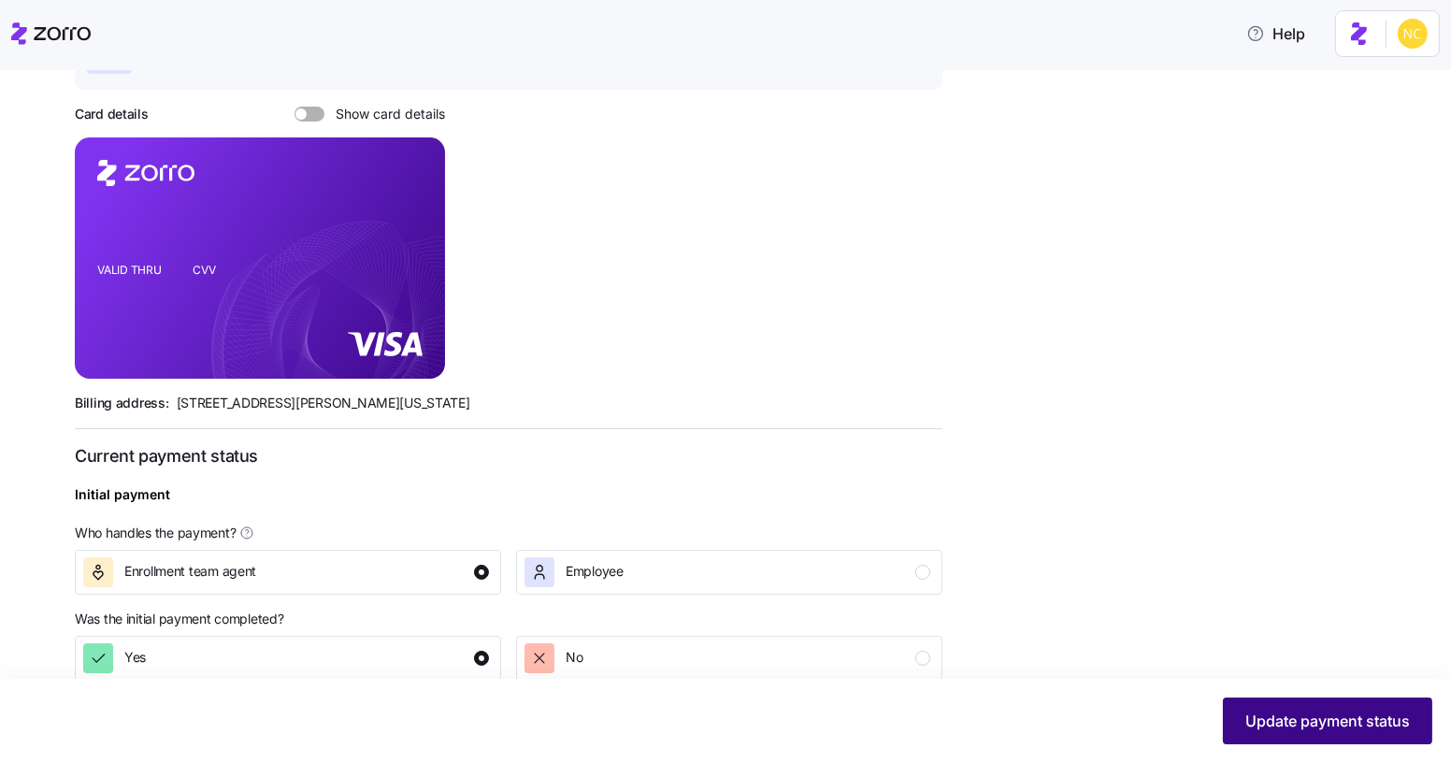
click at [1310, 705] on button "Update payment status" at bounding box center [1327, 721] width 209 height 47
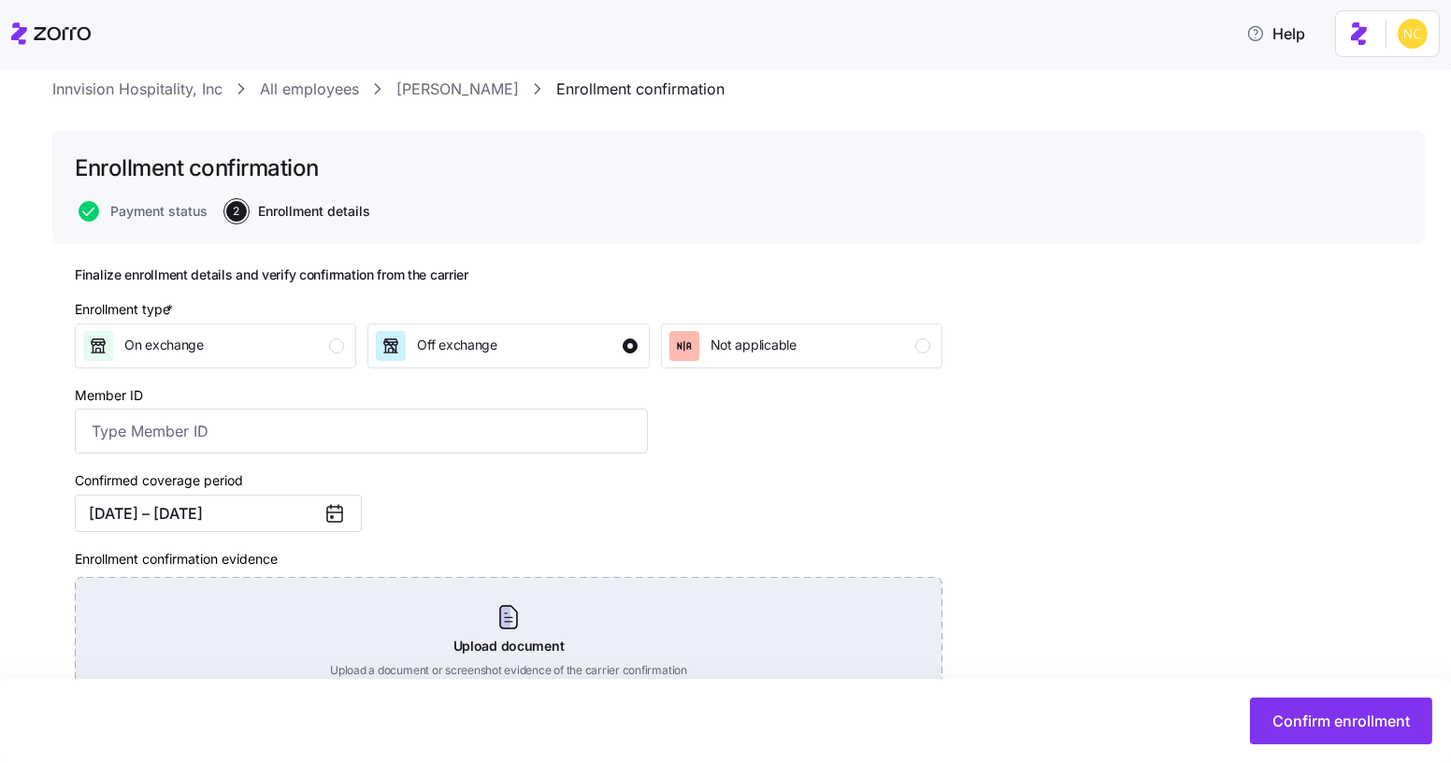
scroll to position [41, 0]
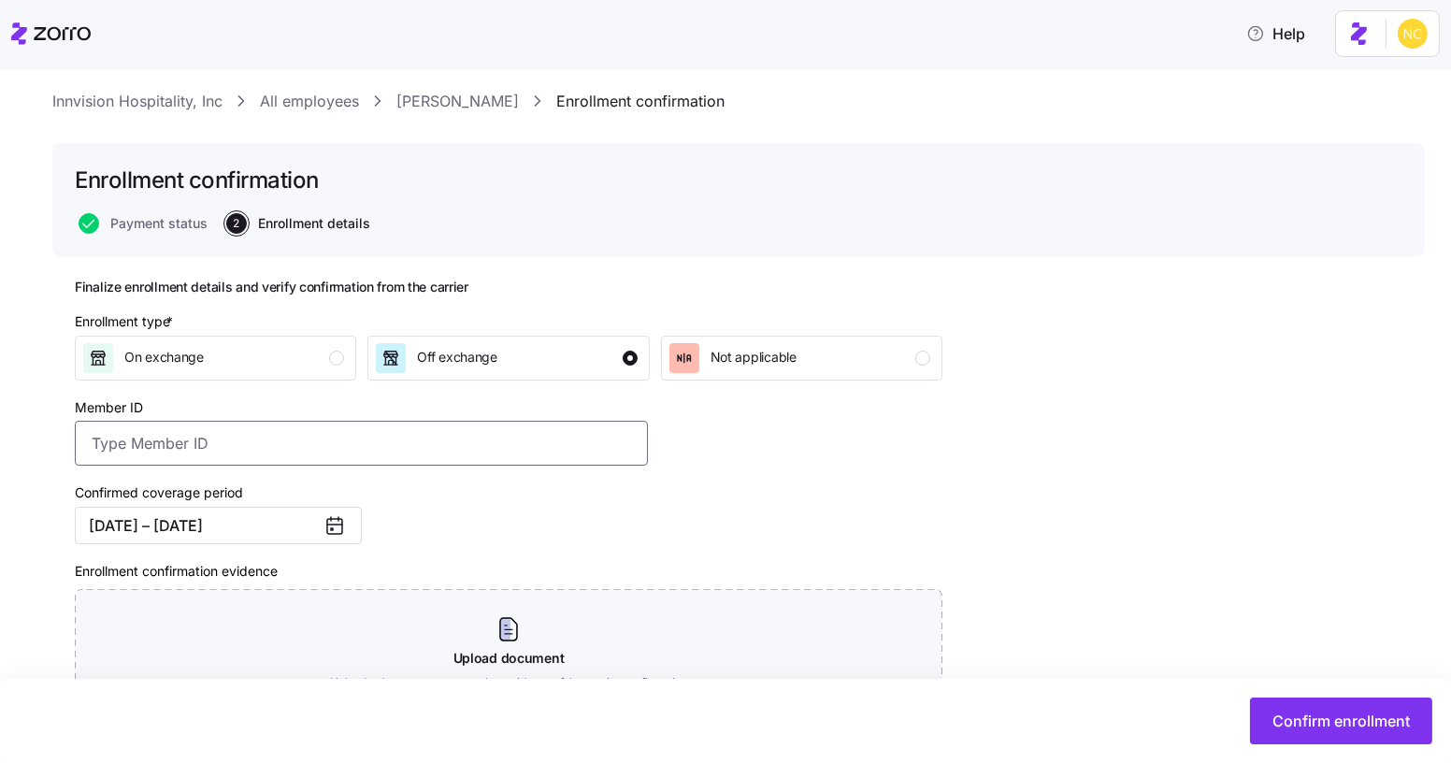
click at [249, 446] on input "Member ID" at bounding box center [361, 443] width 573 height 45
paste input "S000048765"
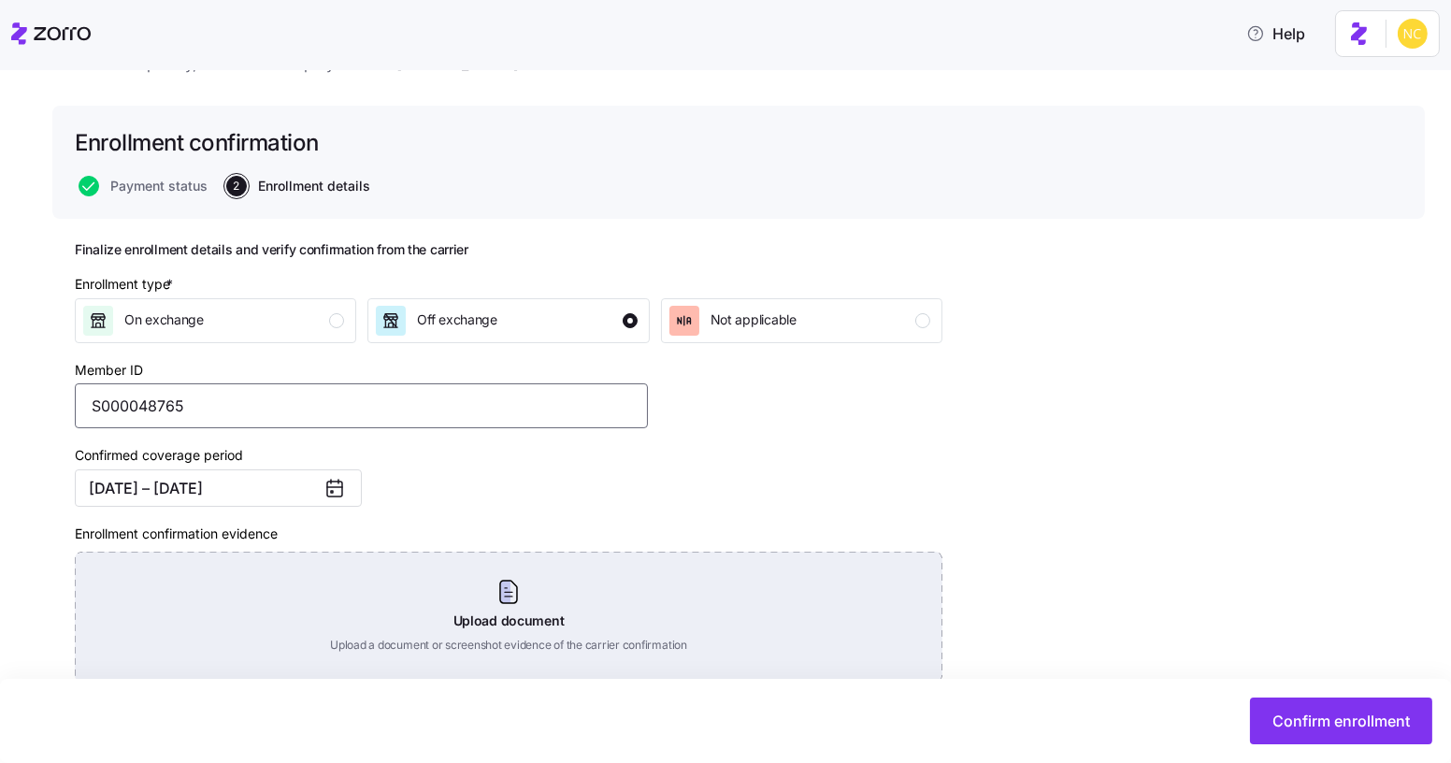
scroll to position [210, 0]
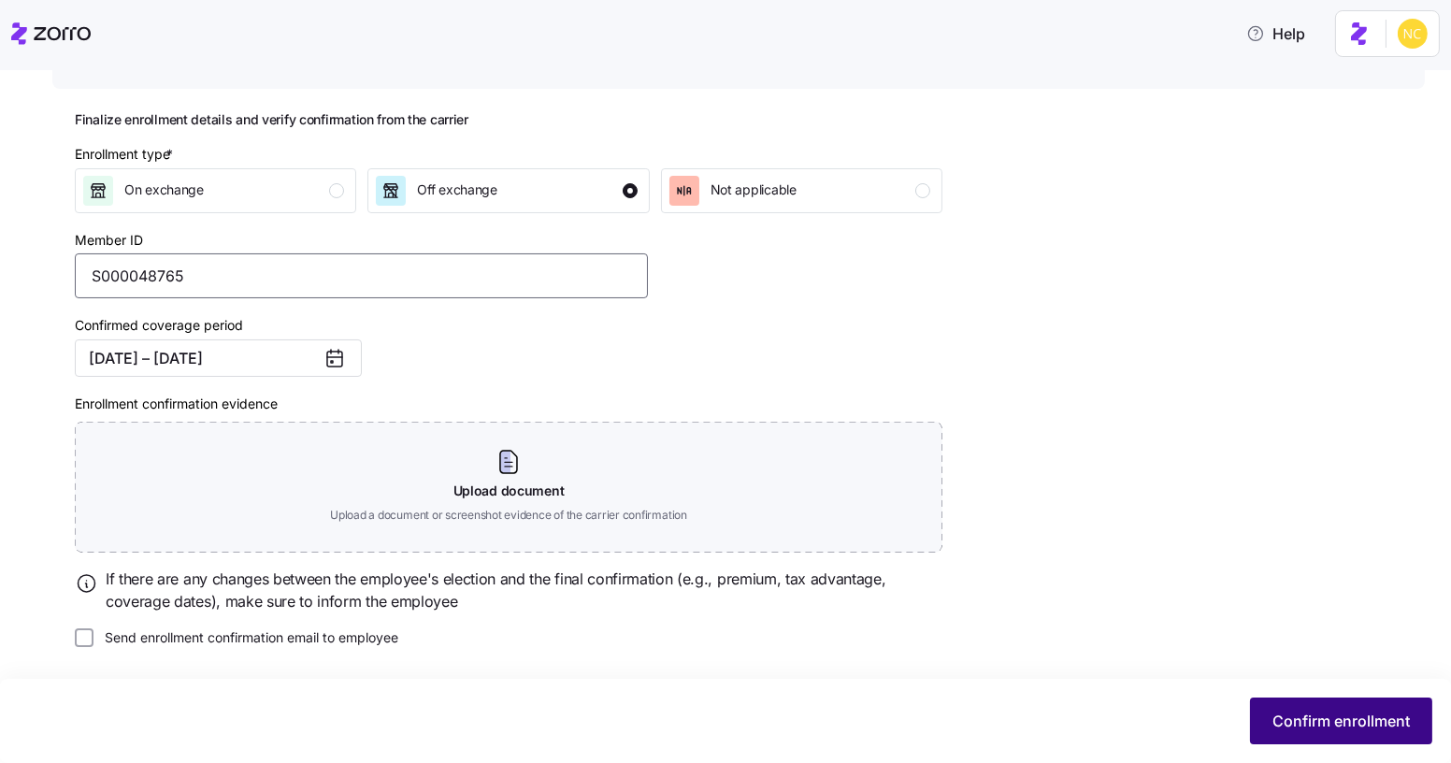
type input "S000048765"
click at [1326, 723] on span "Confirm enrollment" at bounding box center [1341, 721] width 137 height 22
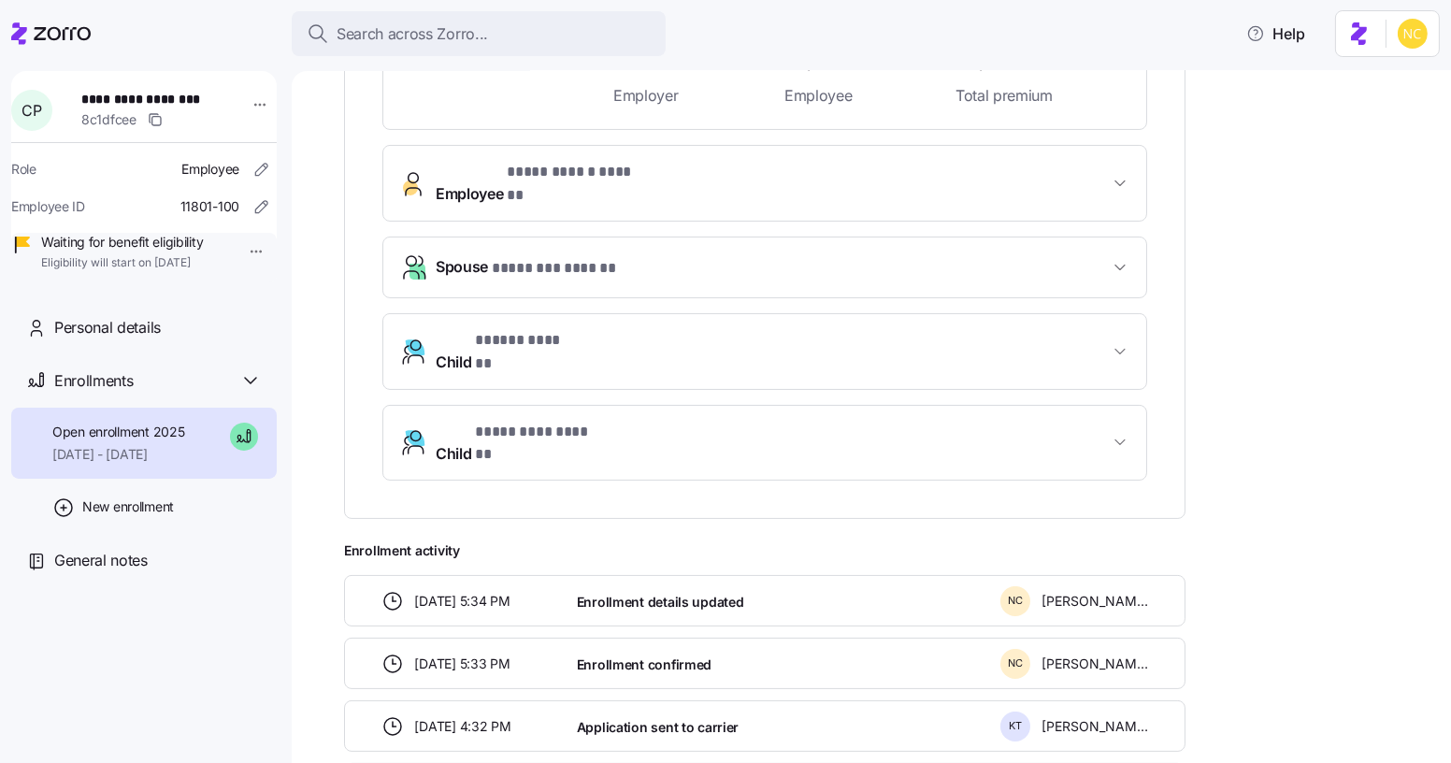
scroll to position [92, 0]
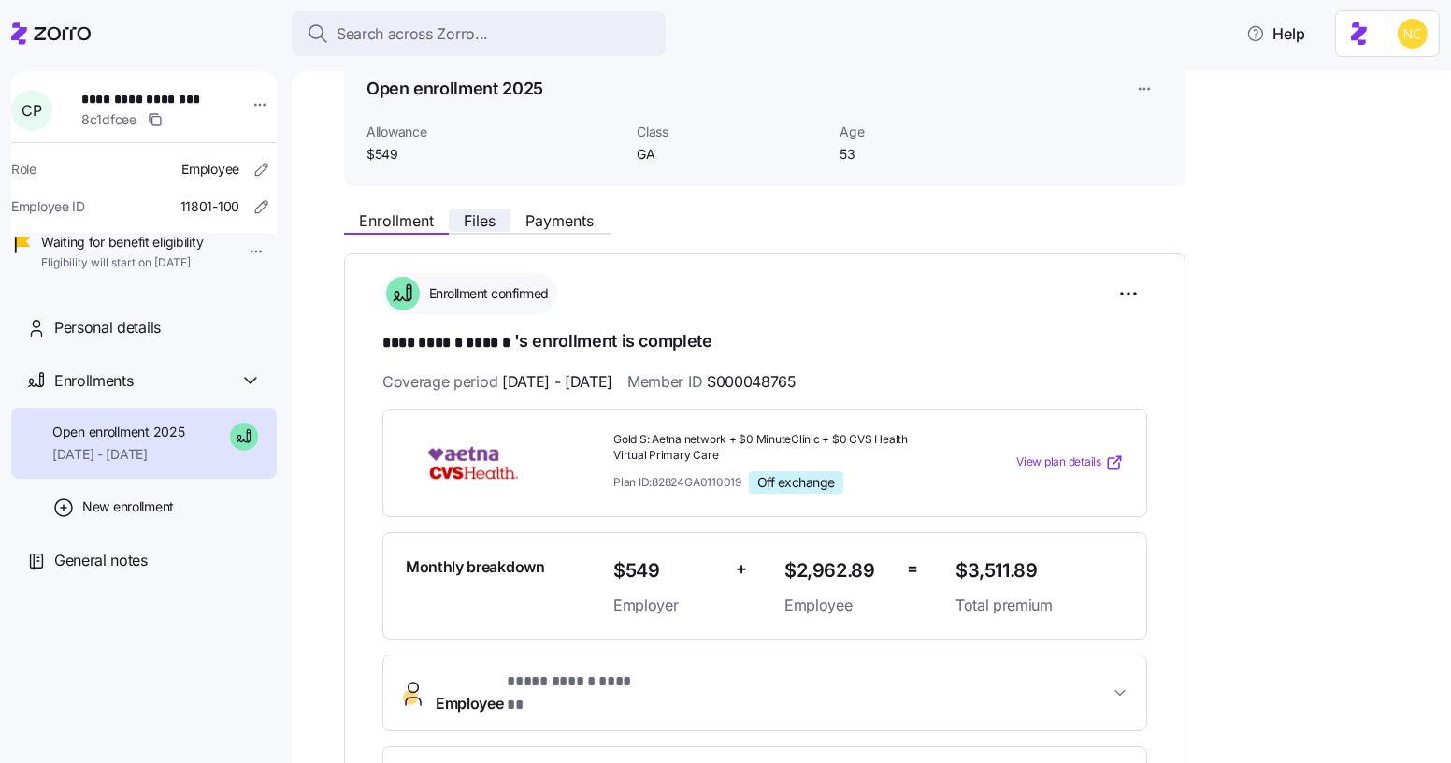
click at [483, 228] on span "Files" at bounding box center [480, 220] width 32 height 15
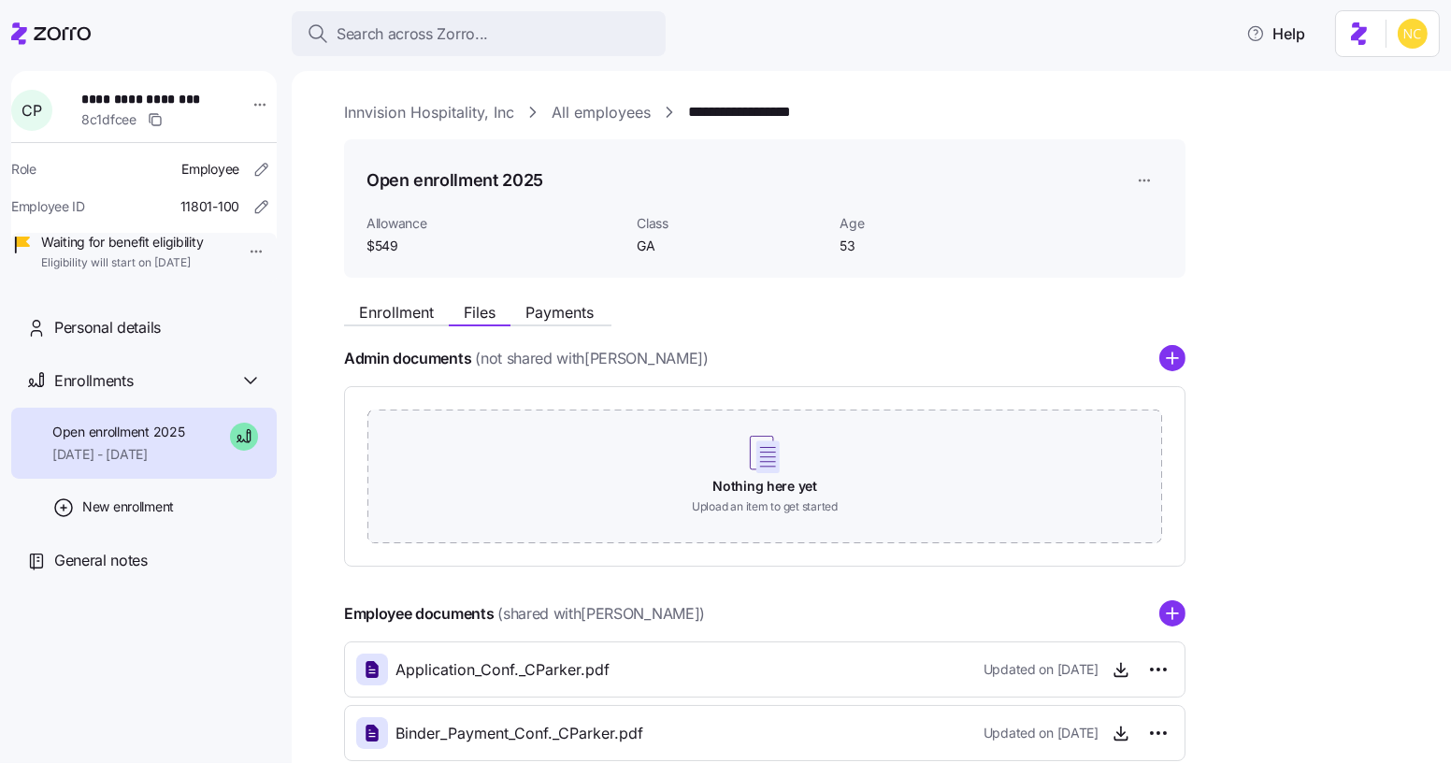
click at [598, 295] on div "Enrollment Files Payments" at bounding box center [765, 310] width 842 height 34
click at [594, 305] on span "Payments" at bounding box center [560, 312] width 68 height 15
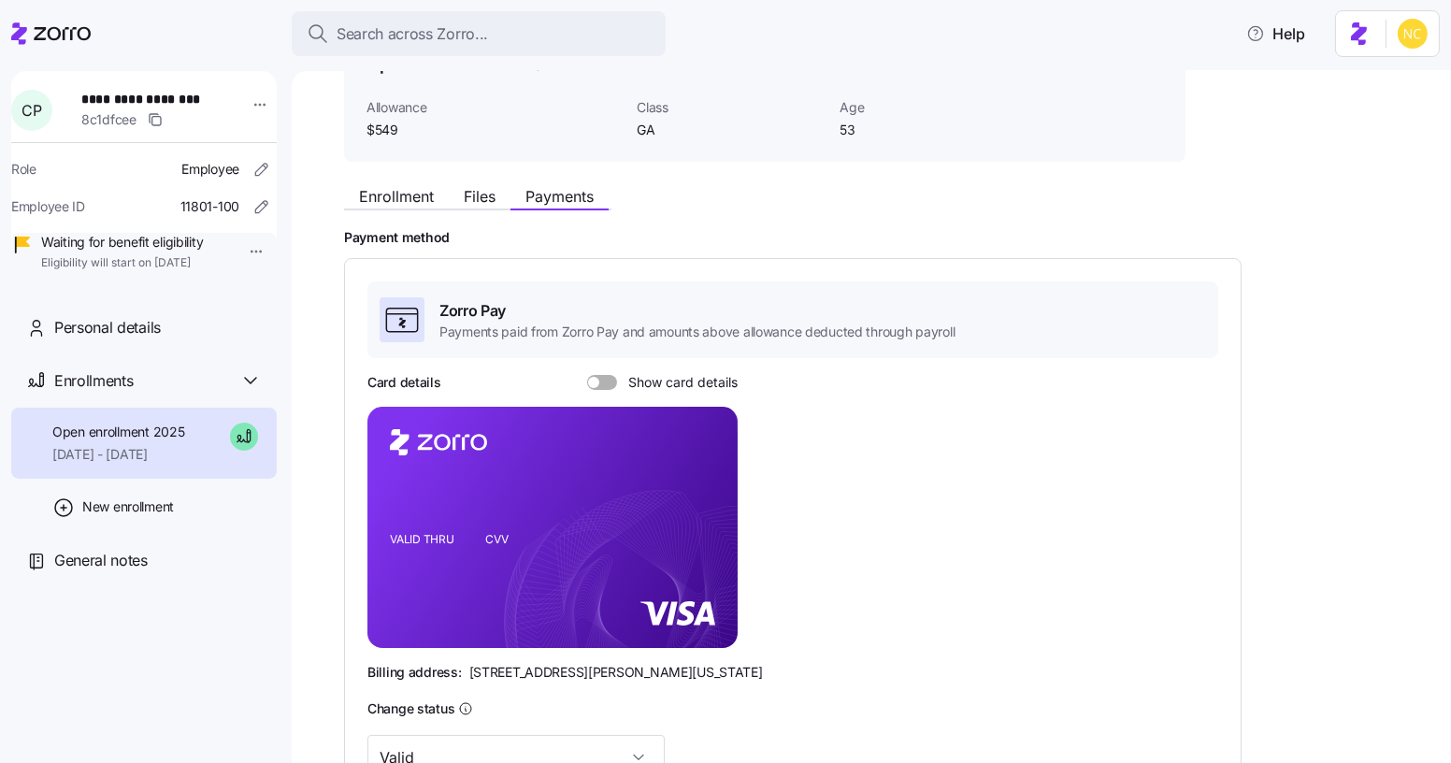
scroll to position [426, 0]
